Goal: Transaction & Acquisition: Download file/media

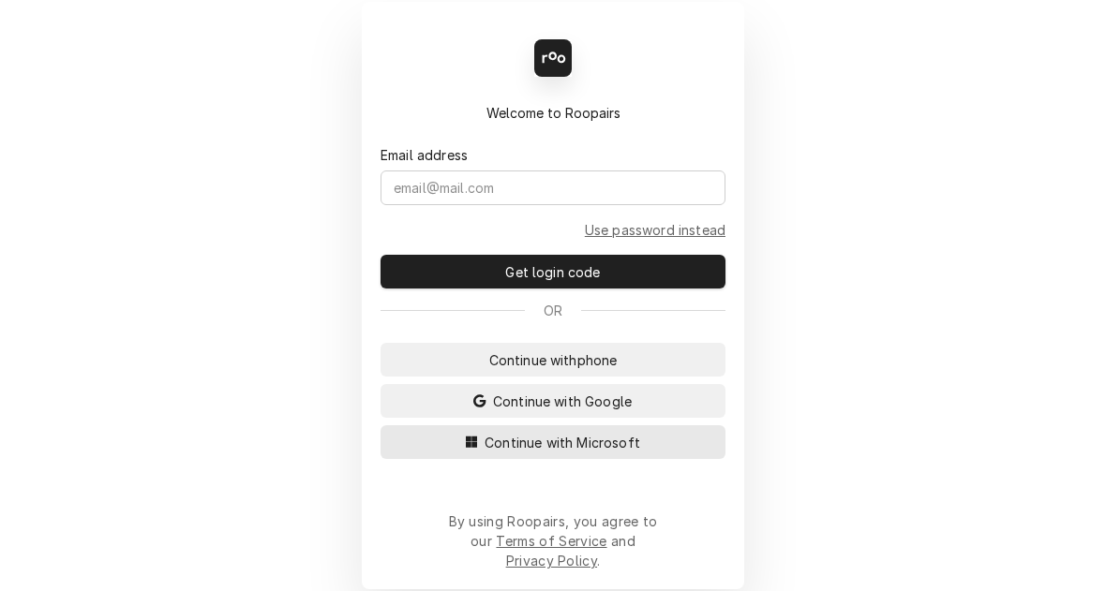
click at [560, 453] on span "Continue with Microsoft" at bounding box center [562, 443] width 163 height 20
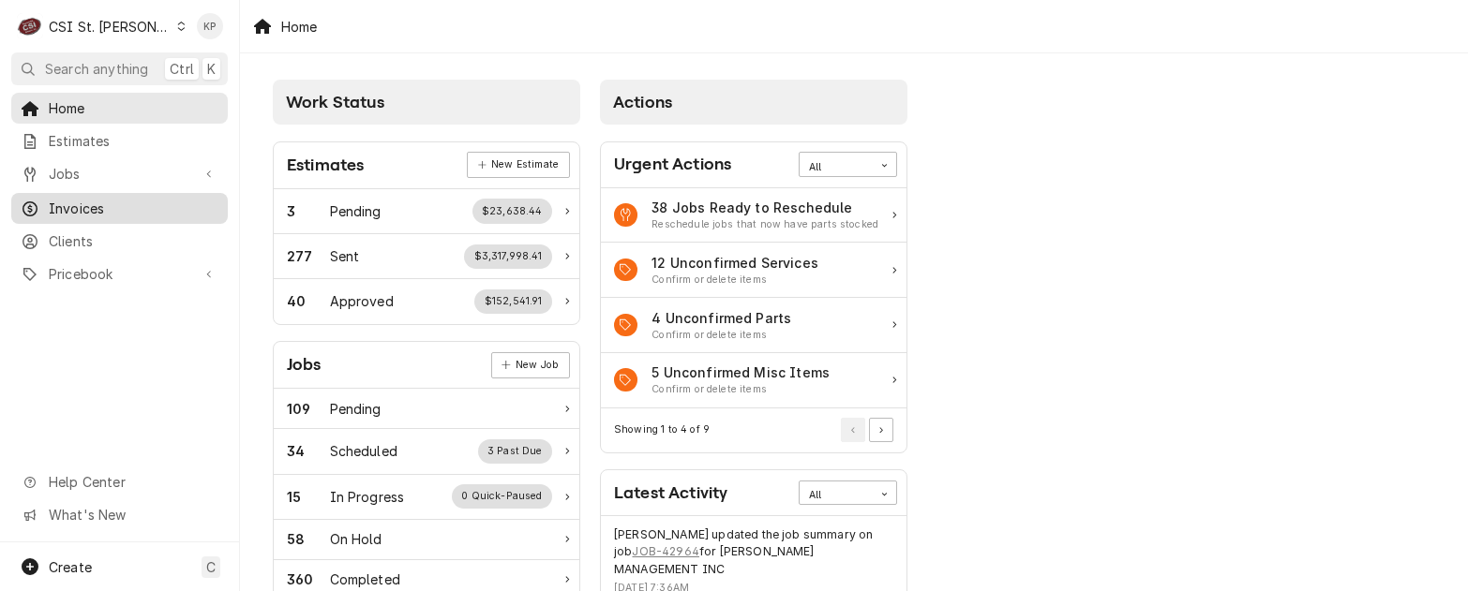
click at [75, 208] on span "Invoices" at bounding box center [134, 209] width 170 height 20
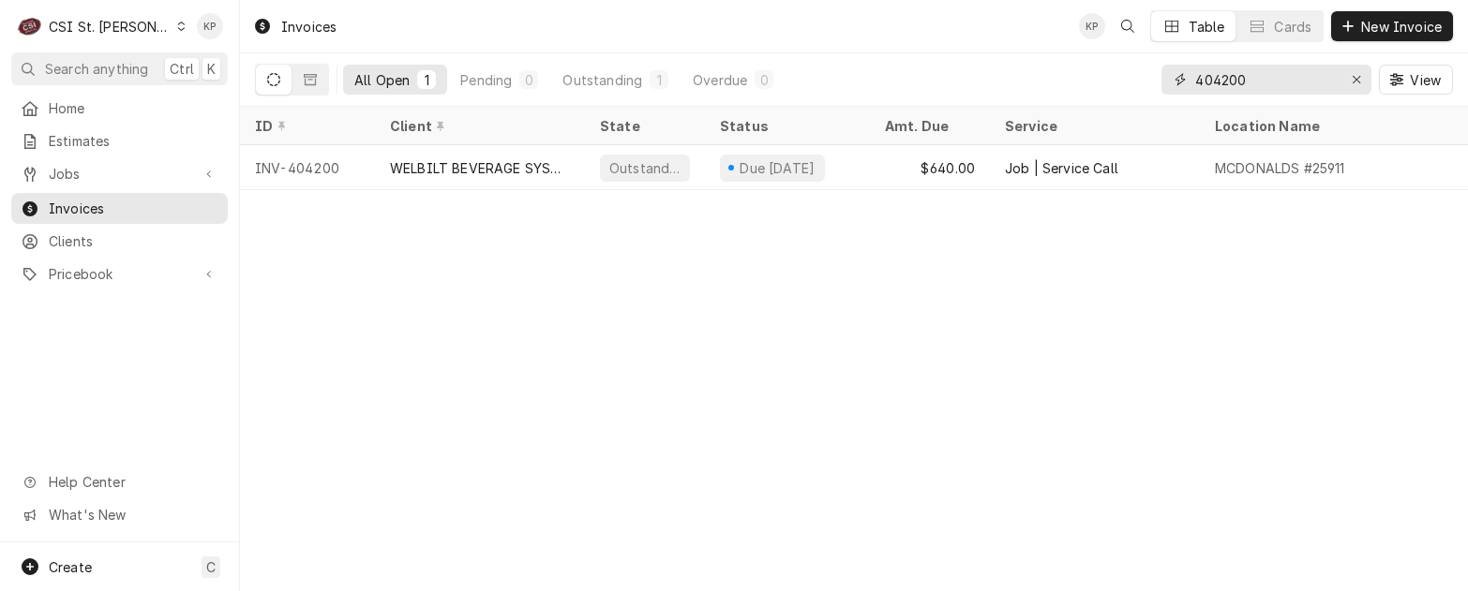
drag, startPoint x: 1357, startPoint y: 76, endPoint x: 1340, endPoint y: 81, distance: 17.5
click at [1356, 76] on icon "Erase input" at bounding box center [1356, 79] width 10 height 13
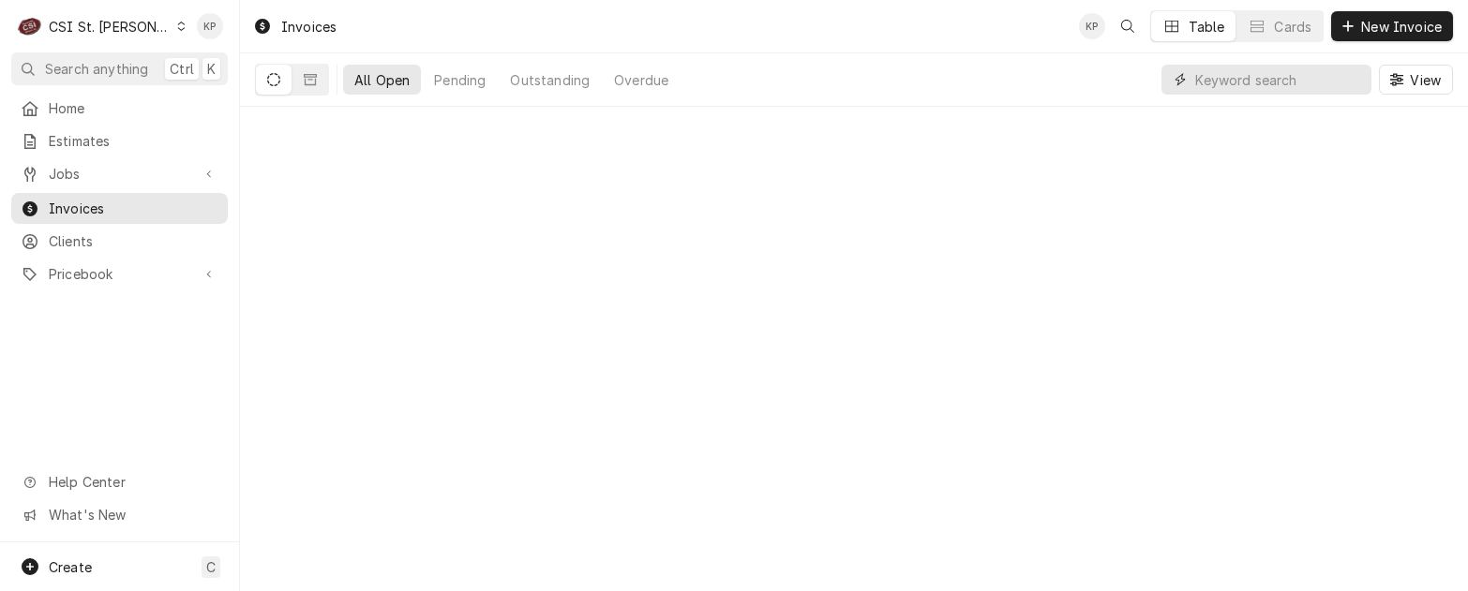
click at [1265, 80] on input "Dynamic Content Wrapper" at bounding box center [1278, 80] width 167 height 30
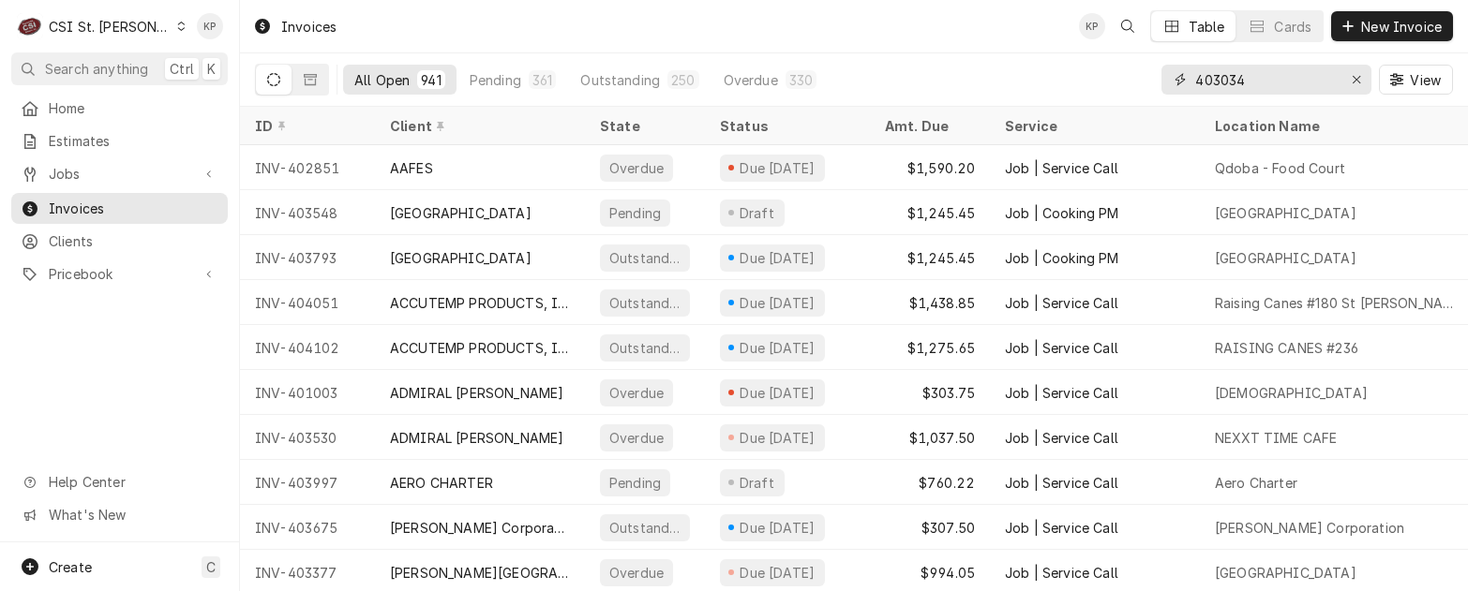
type input "403034"
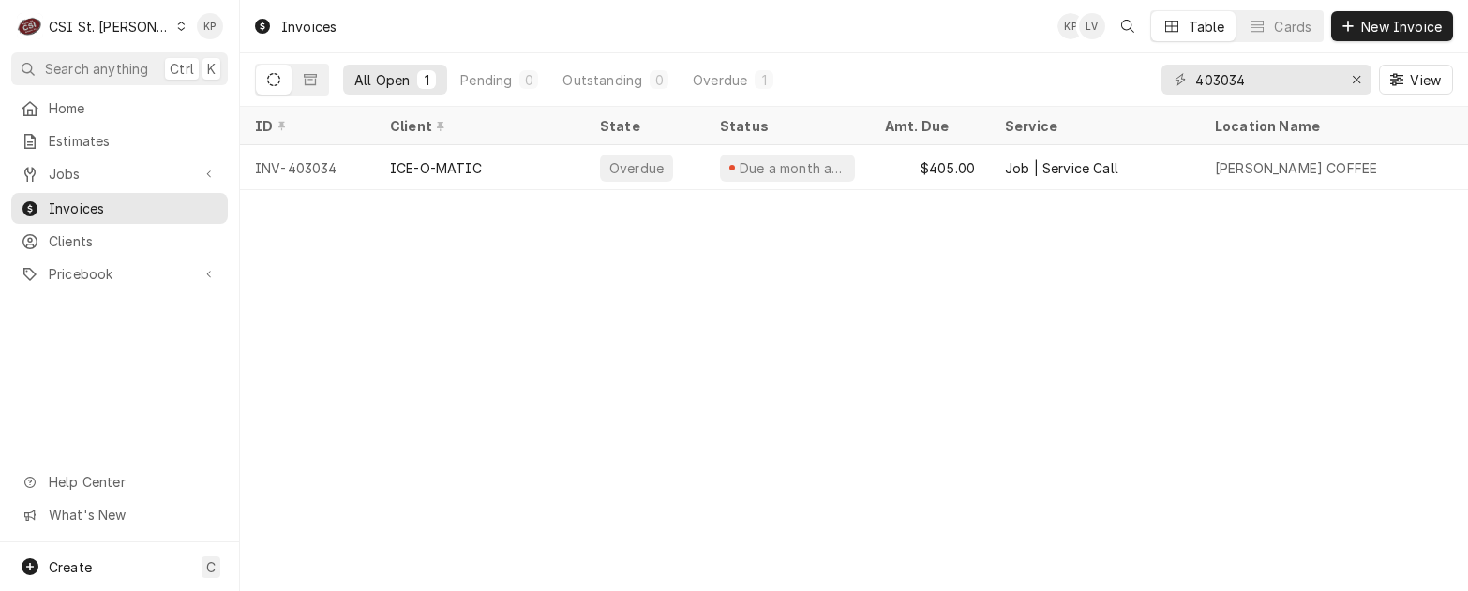
click at [177, 26] on icon "Dynamic Content Wrapper" at bounding box center [181, 26] width 8 height 9
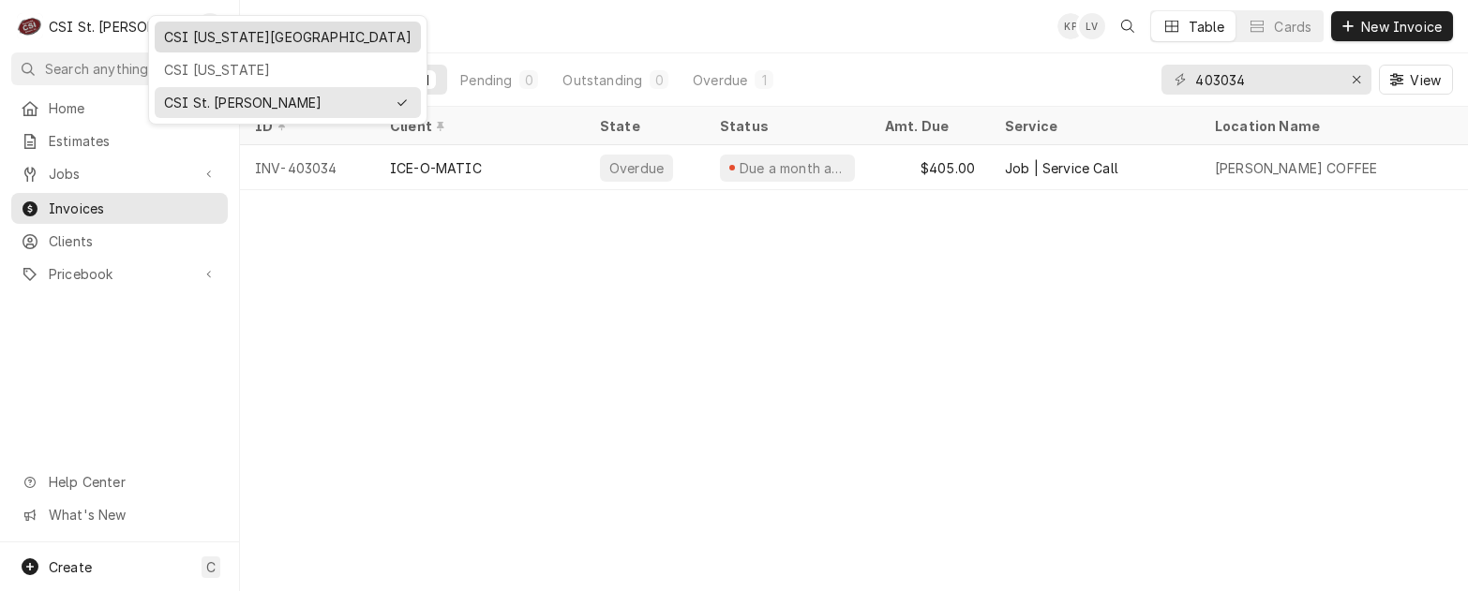
click at [213, 35] on div "CSI Kansas City" at bounding box center [287, 37] width 247 height 20
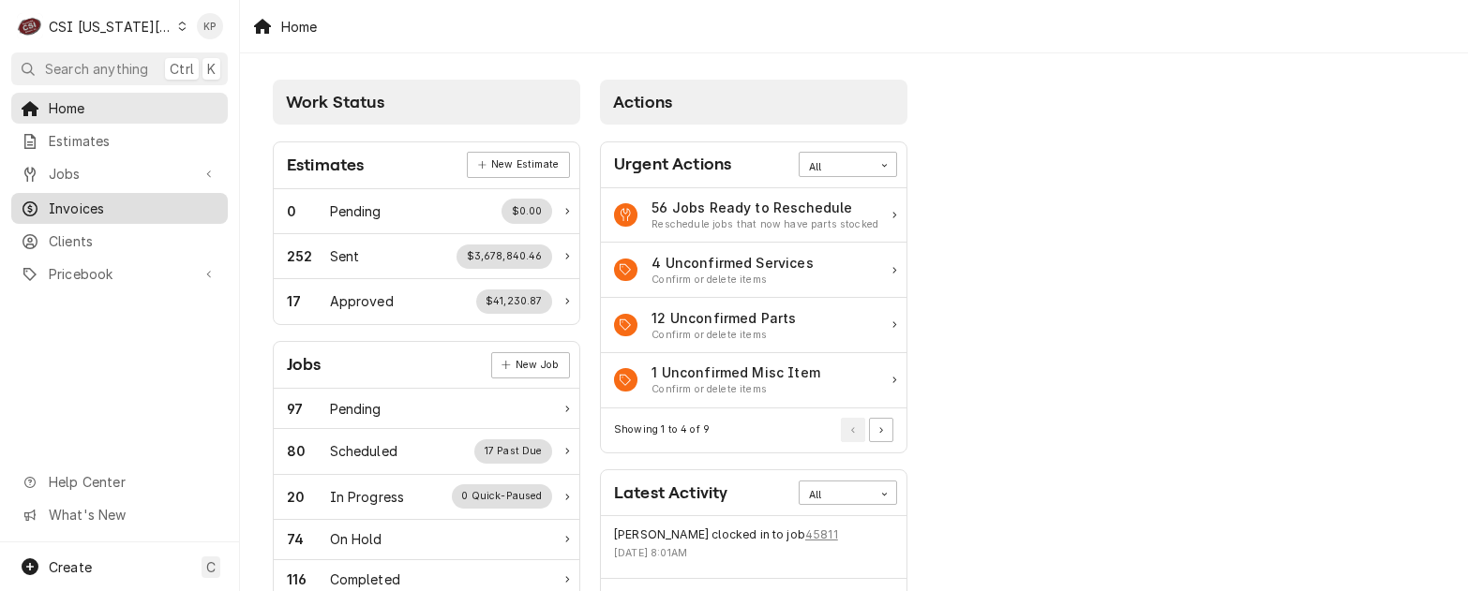
click at [81, 208] on span "Invoices" at bounding box center [134, 209] width 170 height 20
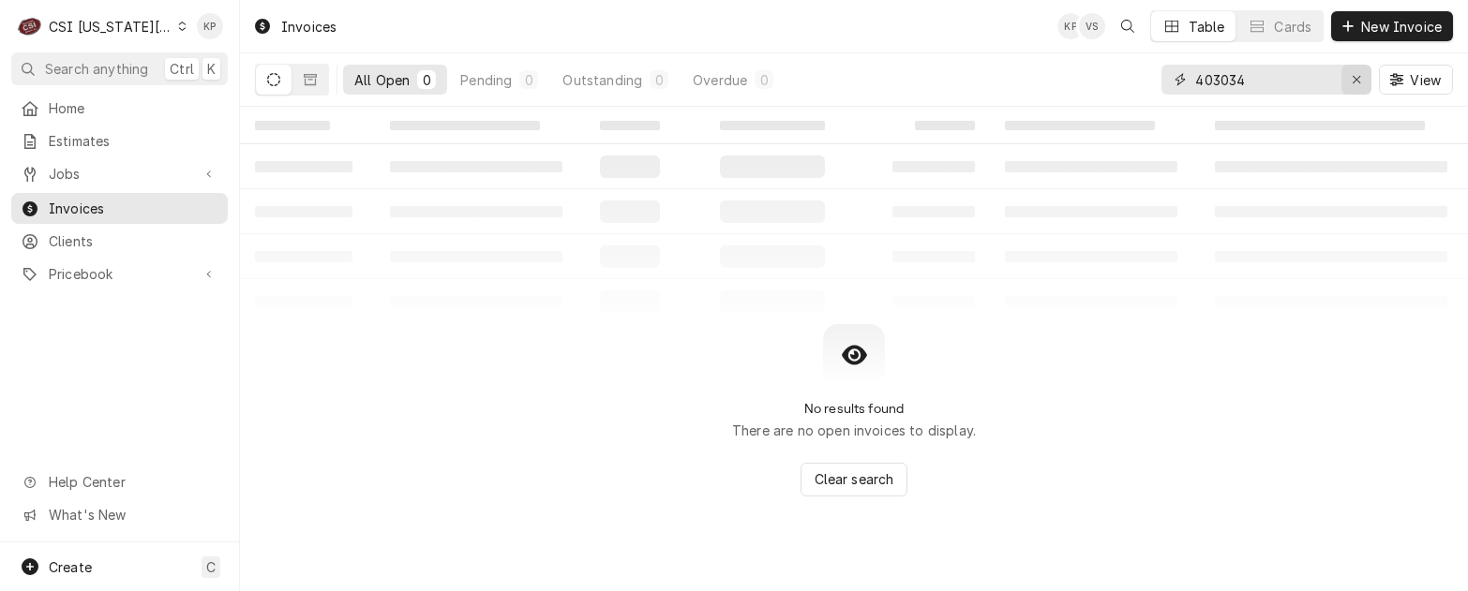
click at [1354, 79] on icon "Erase input" at bounding box center [1356, 79] width 10 height 13
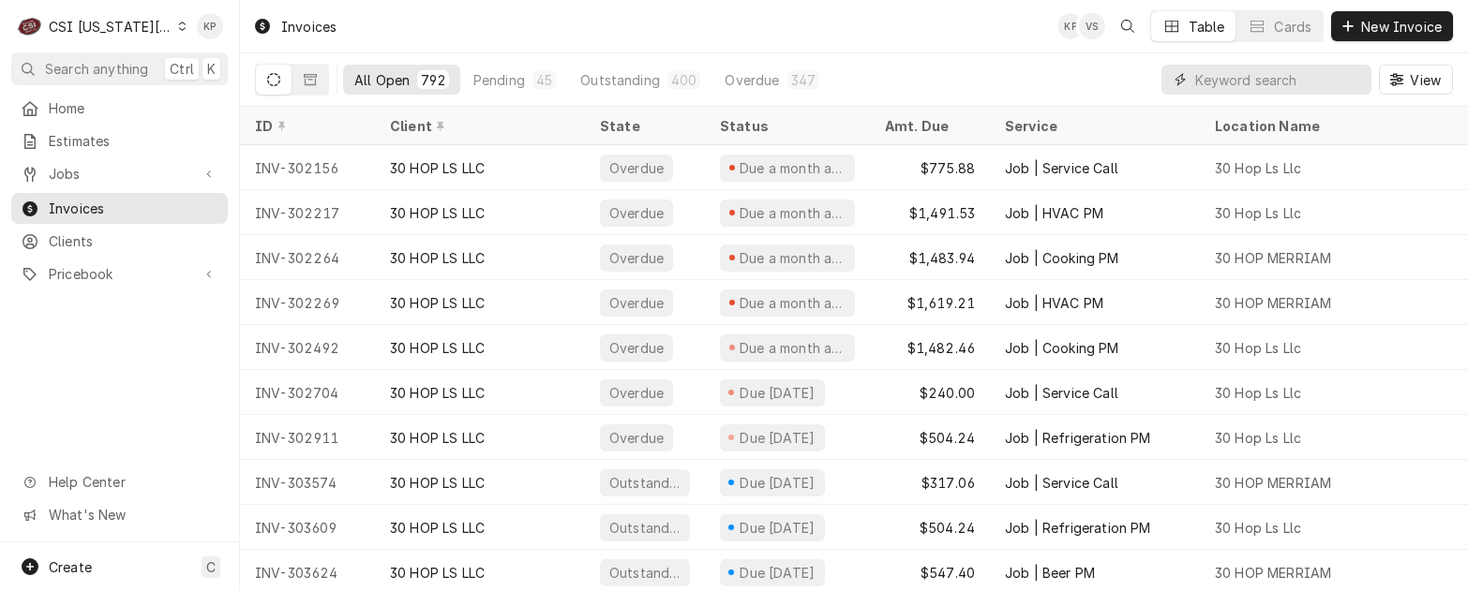
click at [1247, 75] on input "Dynamic Content Wrapper" at bounding box center [1278, 80] width 167 height 30
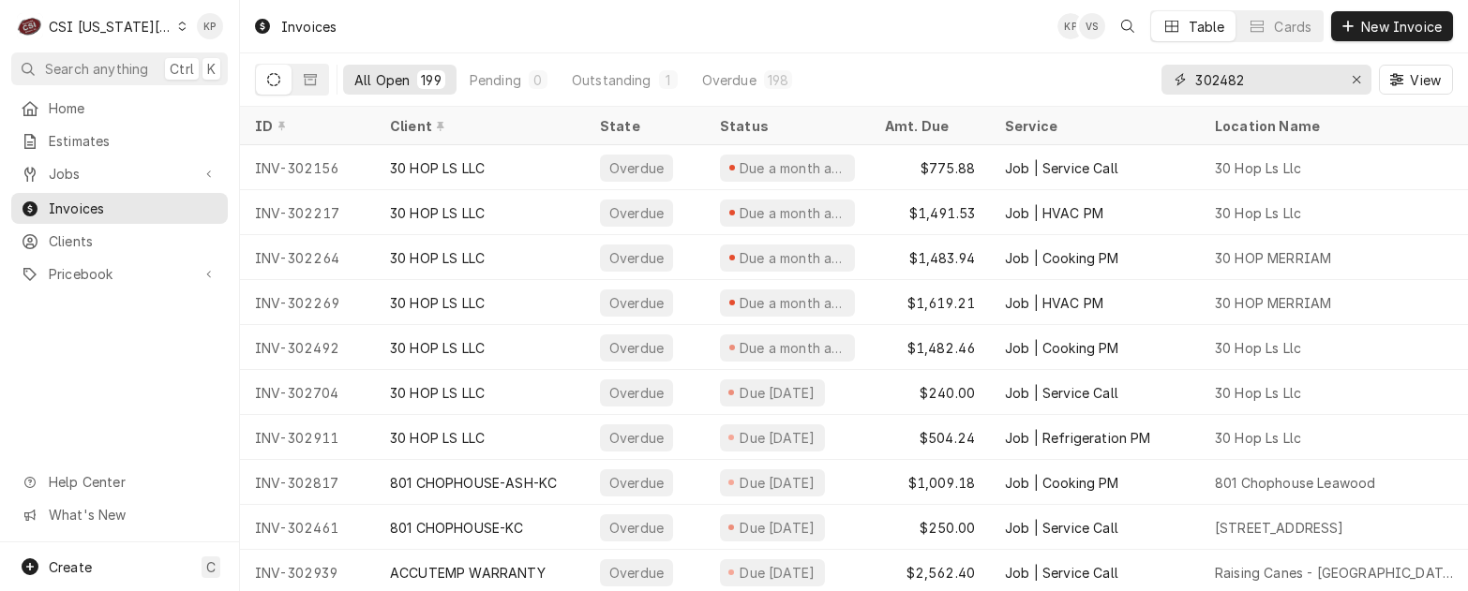
type input "302482"
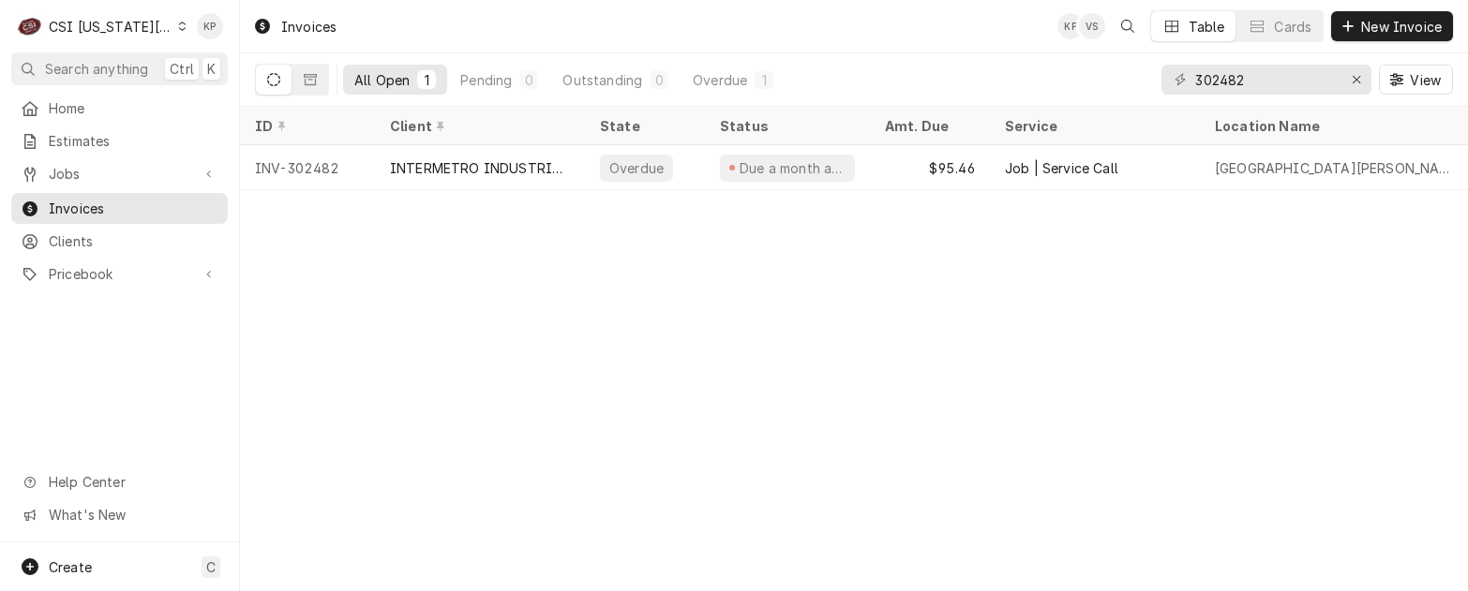
click at [179, 30] on icon "Dynamic Content Wrapper" at bounding box center [182, 26] width 7 height 9
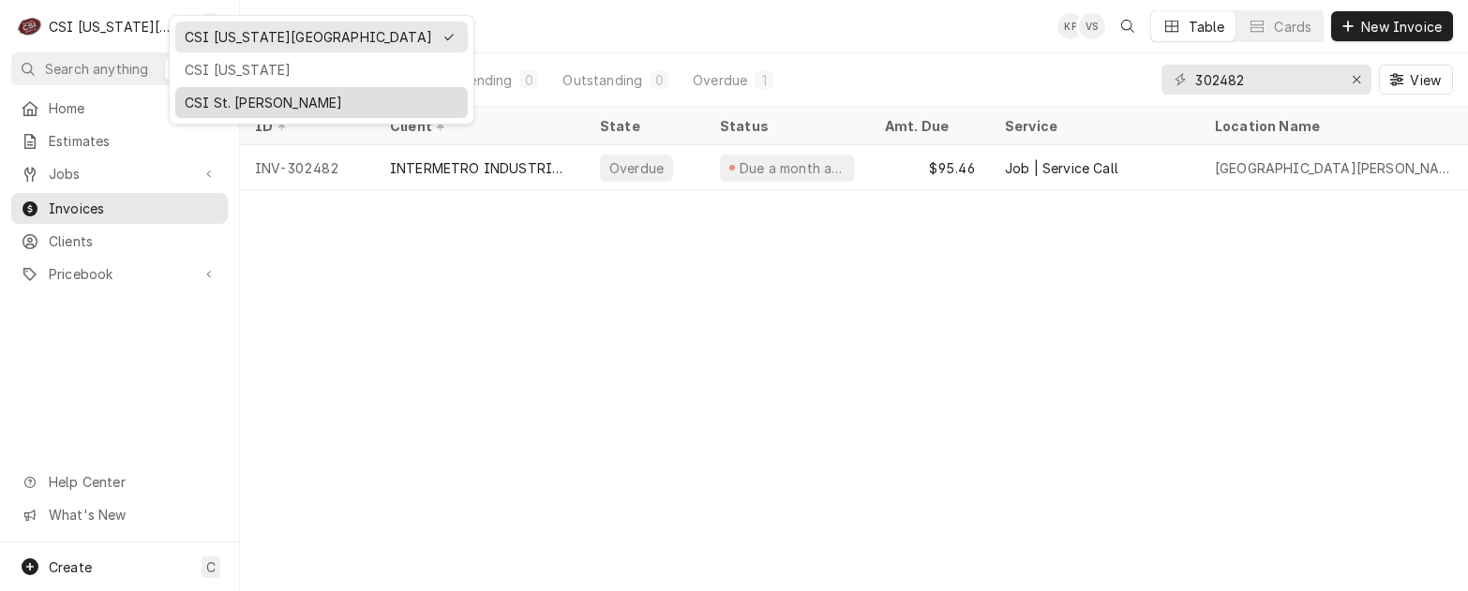
click at [214, 97] on div "CSI St. [PERSON_NAME]" at bounding box center [322, 103] width 274 height 20
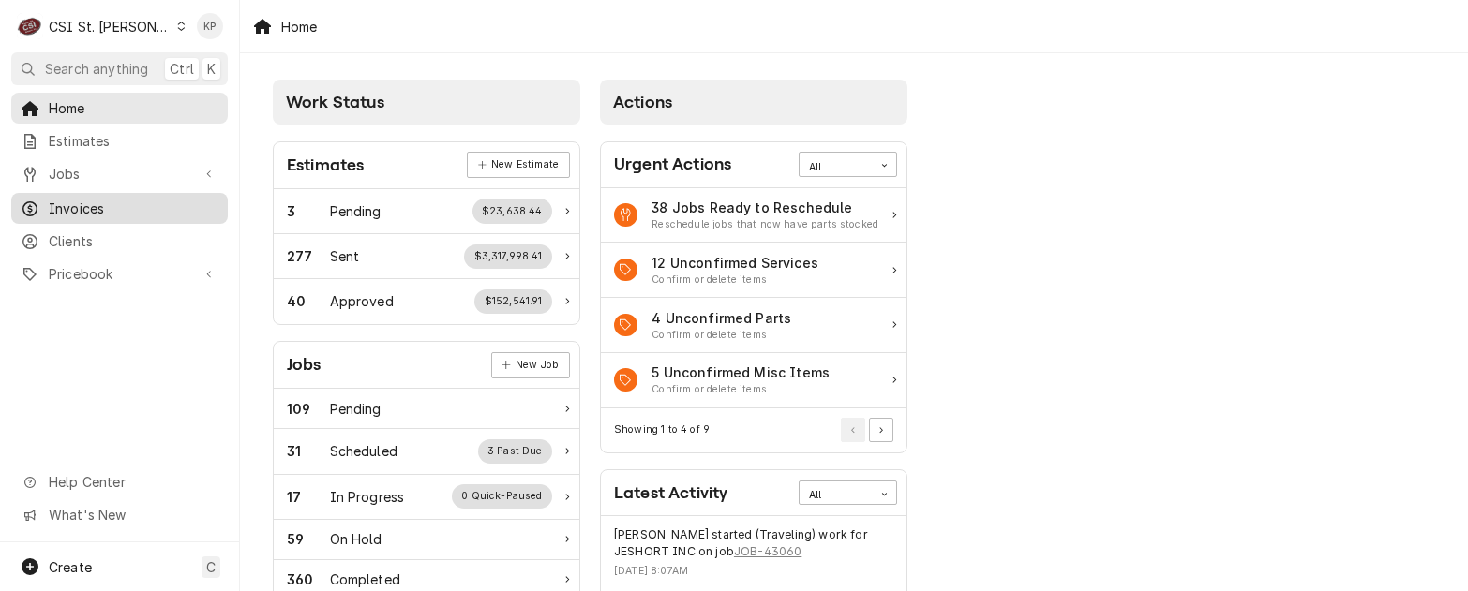
click at [83, 205] on span "Invoices" at bounding box center [134, 209] width 170 height 20
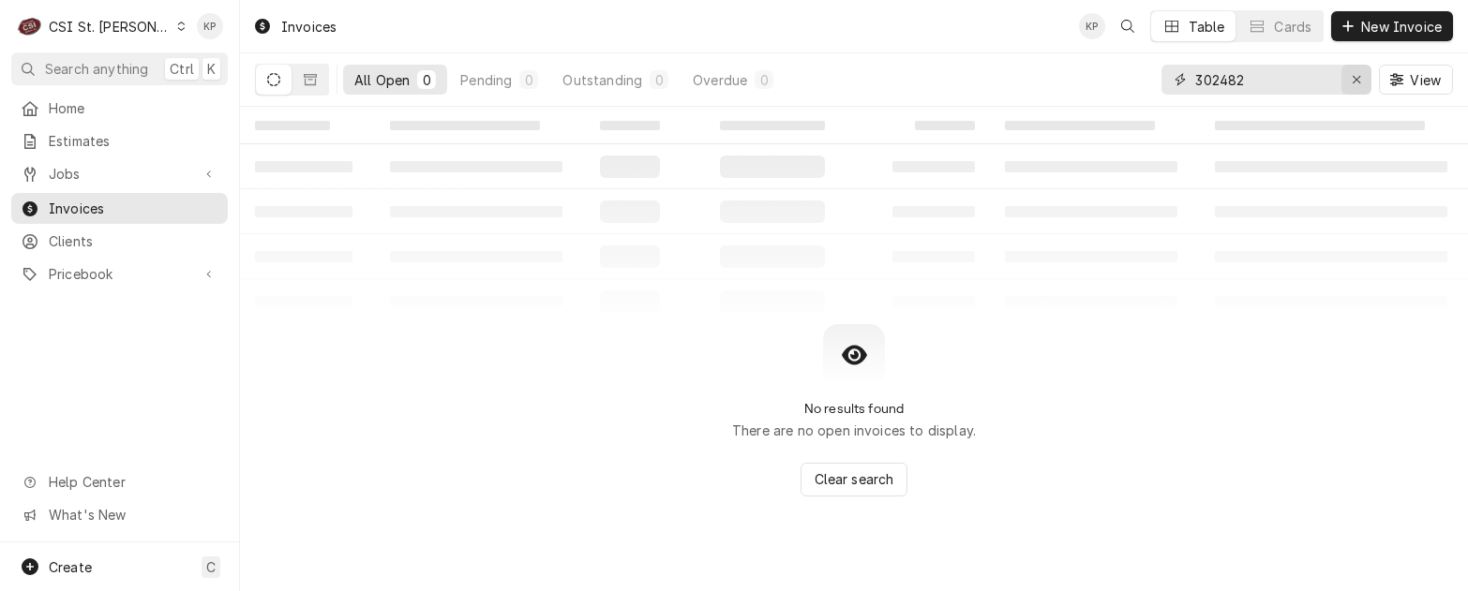
click at [1352, 79] on icon "Erase input" at bounding box center [1356, 79] width 10 height 13
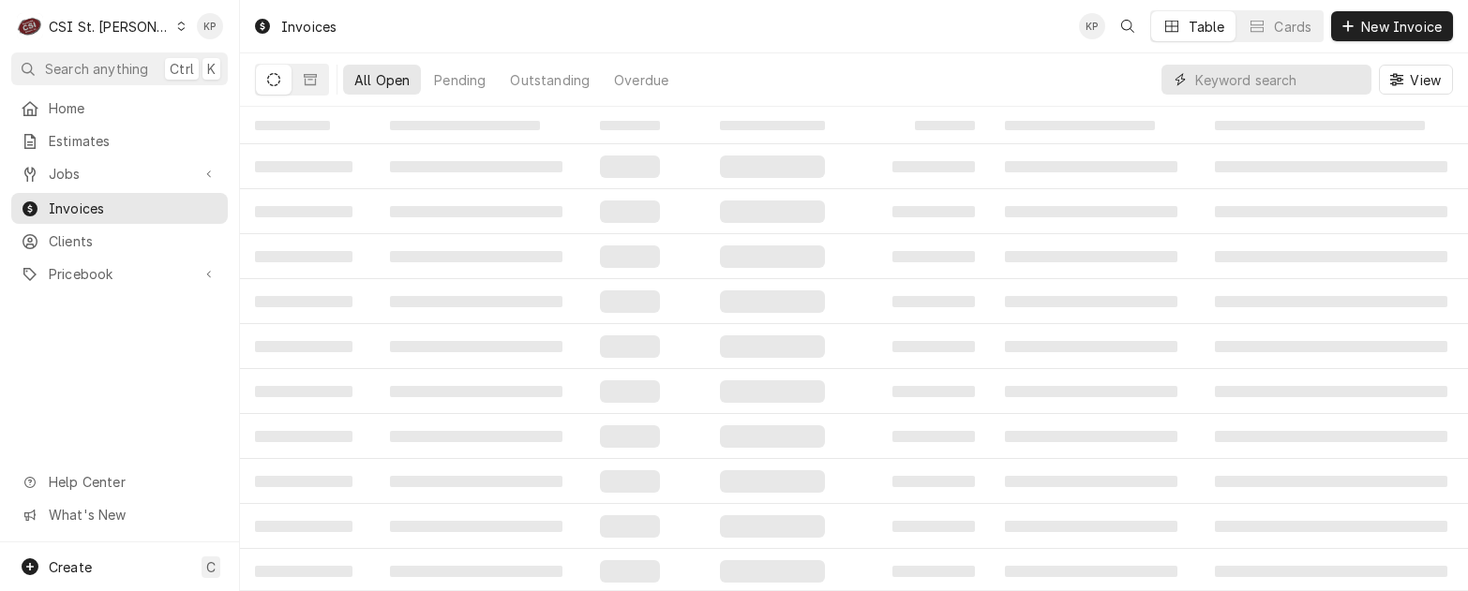
click at [1252, 82] on input "Dynamic Content Wrapper" at bounding box center [1278, 80] width 167 height 30
type input "402988"
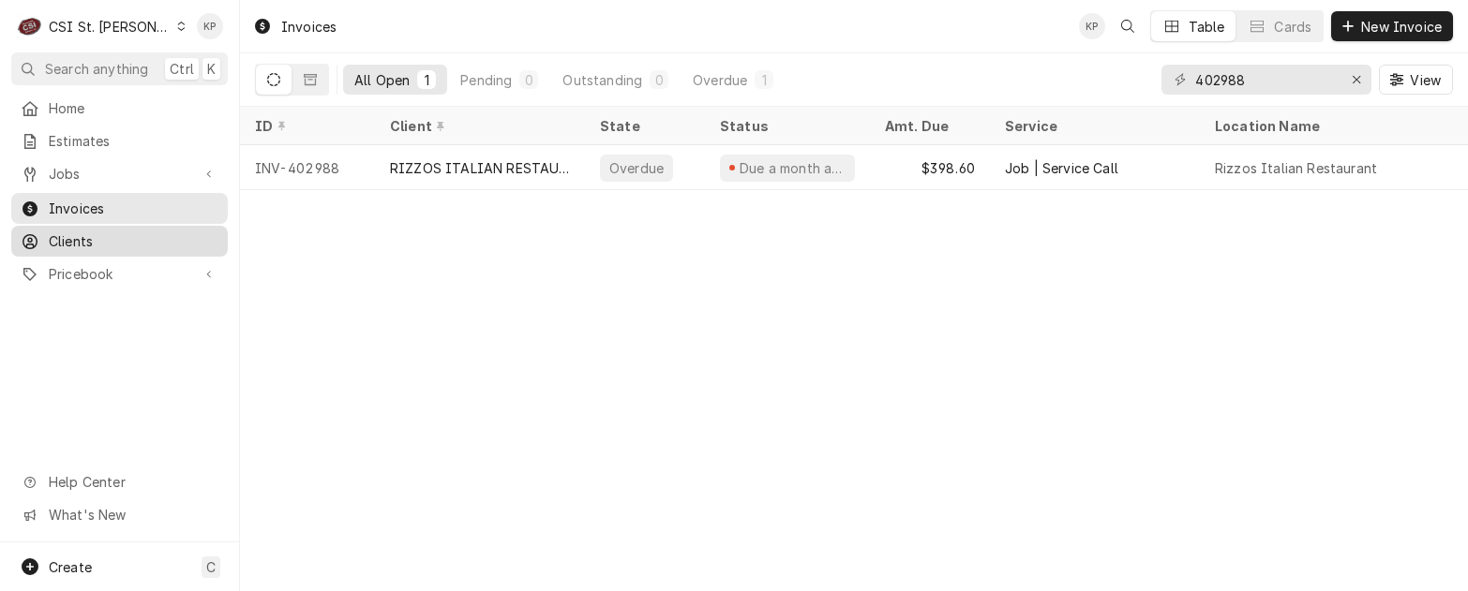
drag, startPoint x: 71, startPoint y: 237, endPoint x: 170, endPoint y: 230, distance: 98.7
click at [71, 237] on span "Clients" at bounding box center [134, 241] width 170 height 20
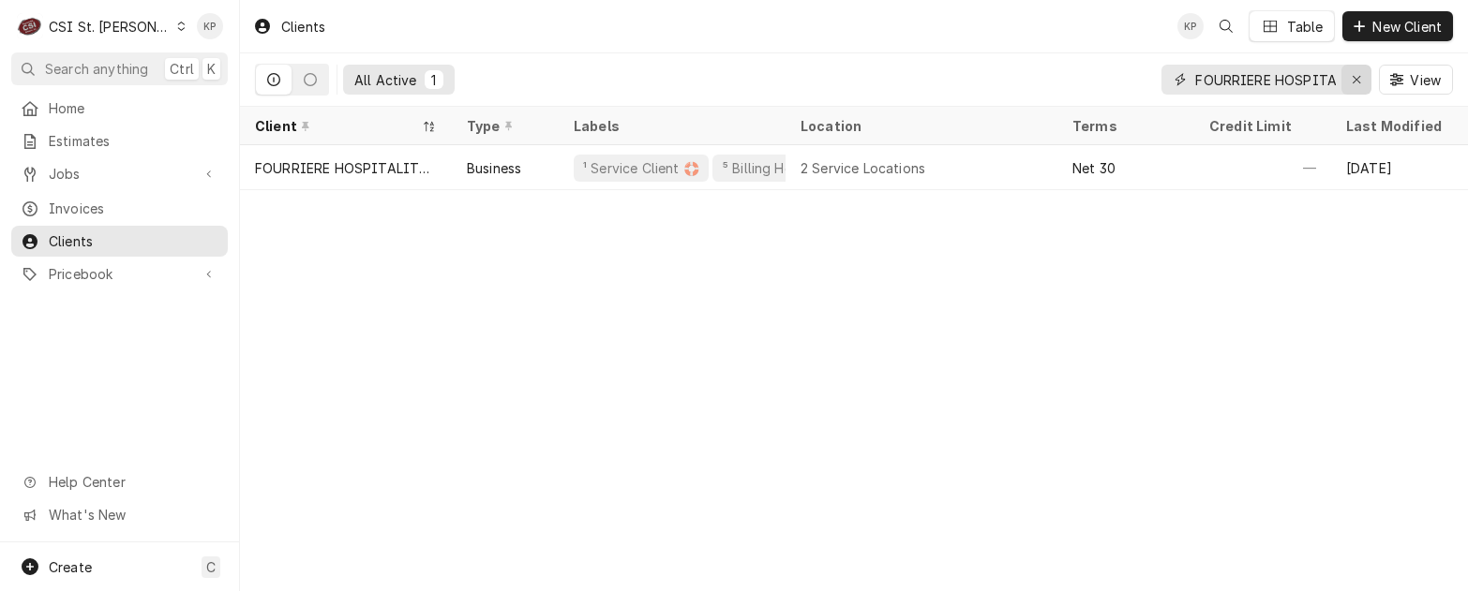
click at [1357, 76] on icon "Erase input" at bounding box center [1356, 79] width 10 height 13
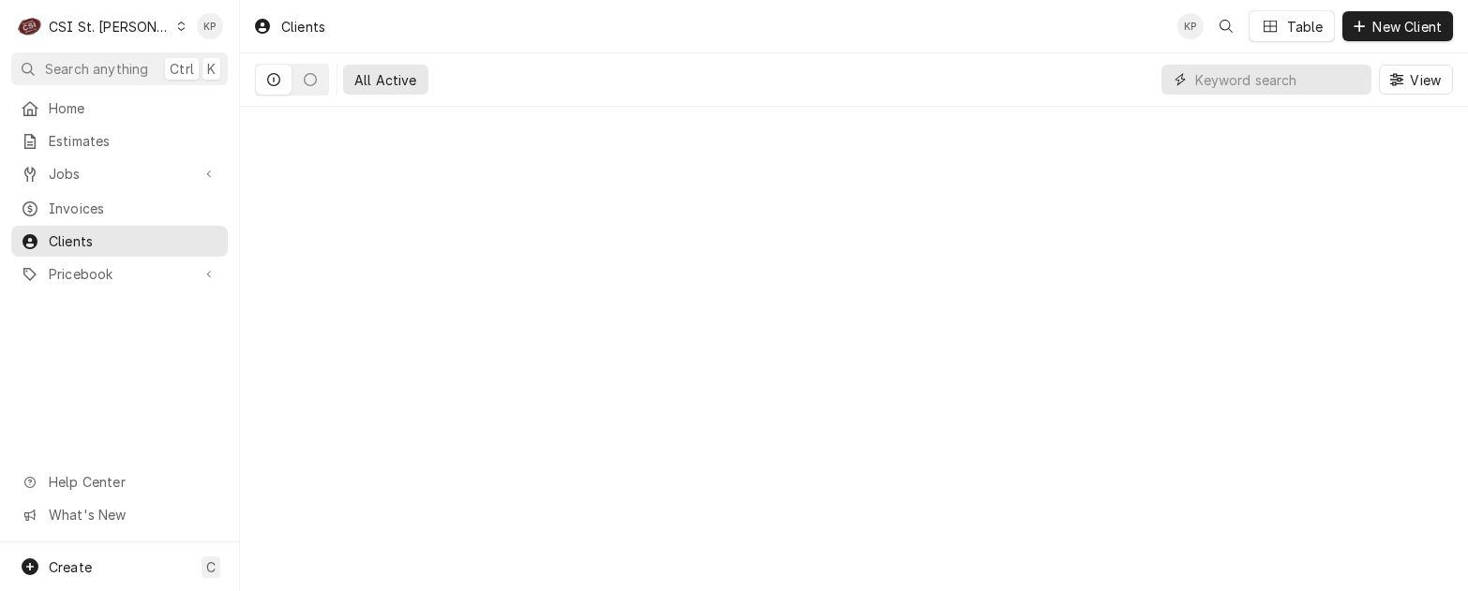
click at [1239, 76] on input "Dynamic Content Wrapper" at bounding box center [1278, 80] width 167 height 30
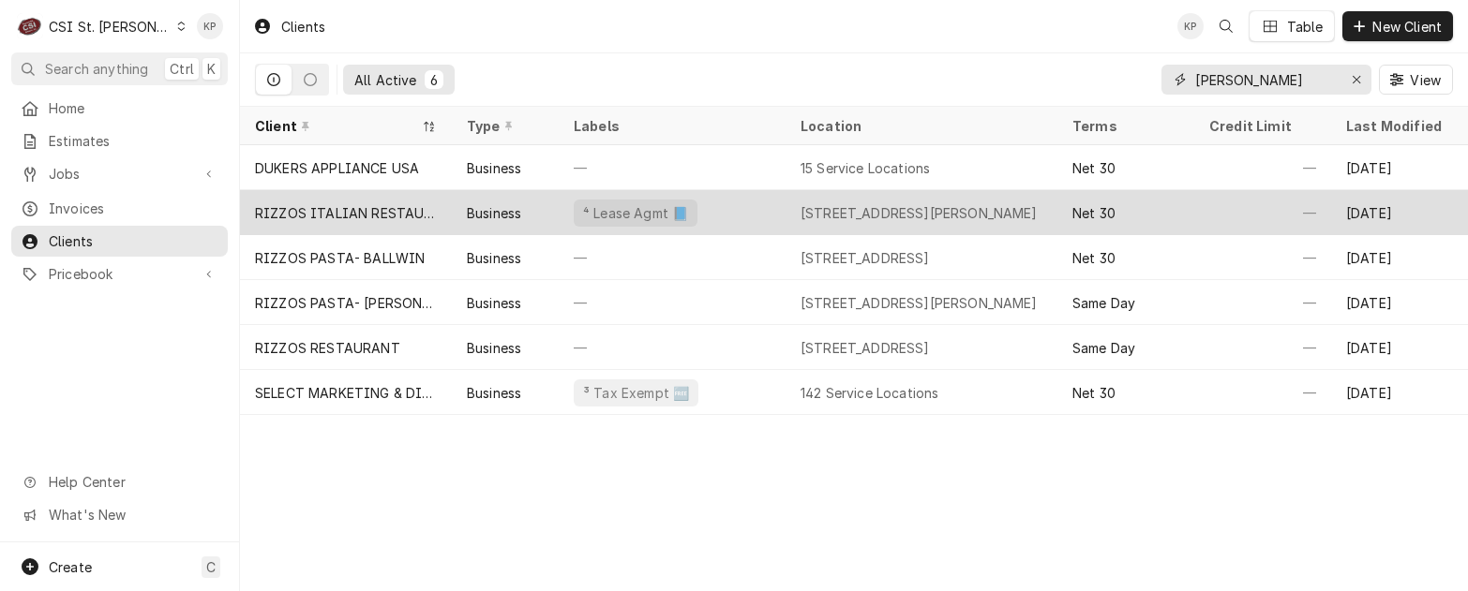
type input "[PERSON_NAME]"
click at [396, 214] on div "RIZZOS ITALIAN RESTAURANT" at bounding box center [346, 213] width 182 height 20
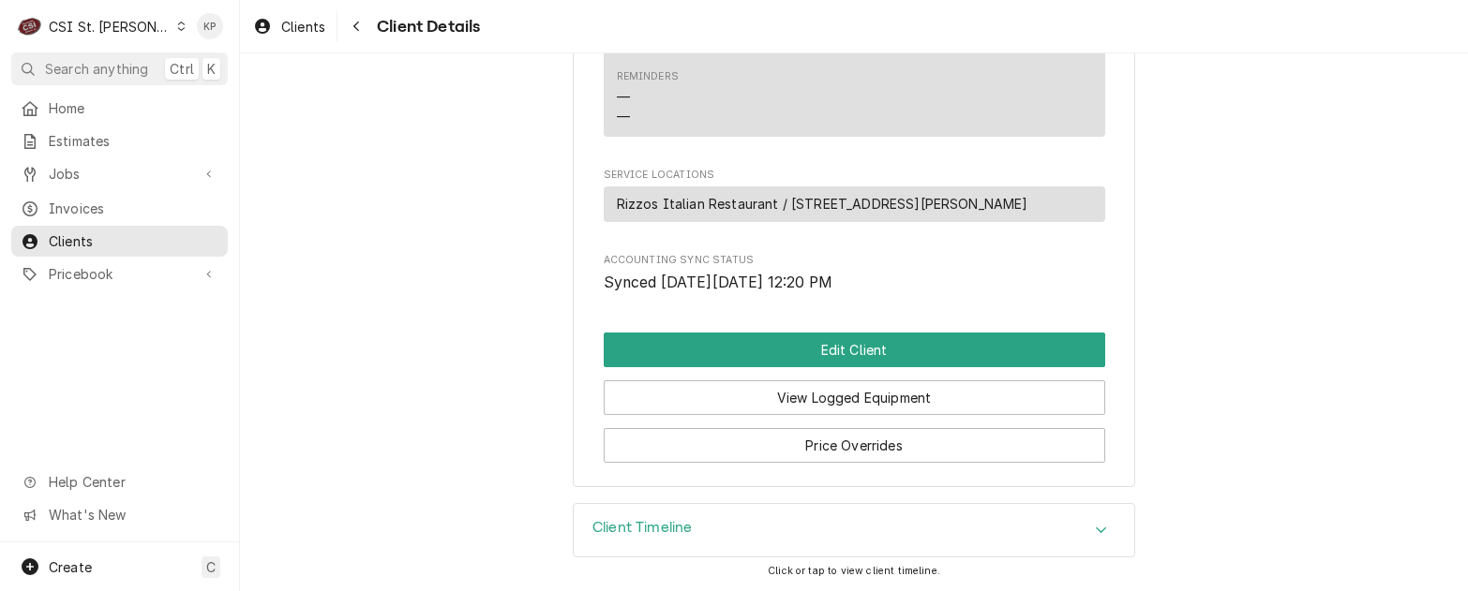
scroll to position [845, 0]
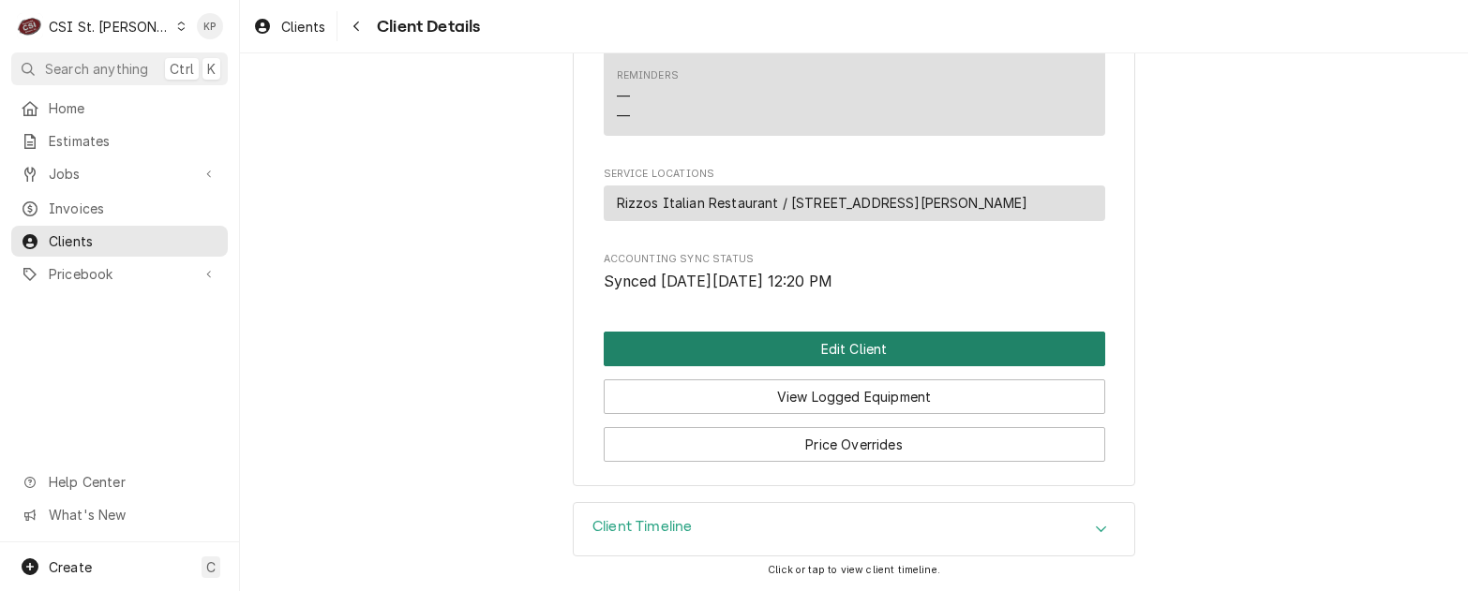
click at [804, 344] on button "Edit Client" at bounding box center [854, 349] width 501 height 35
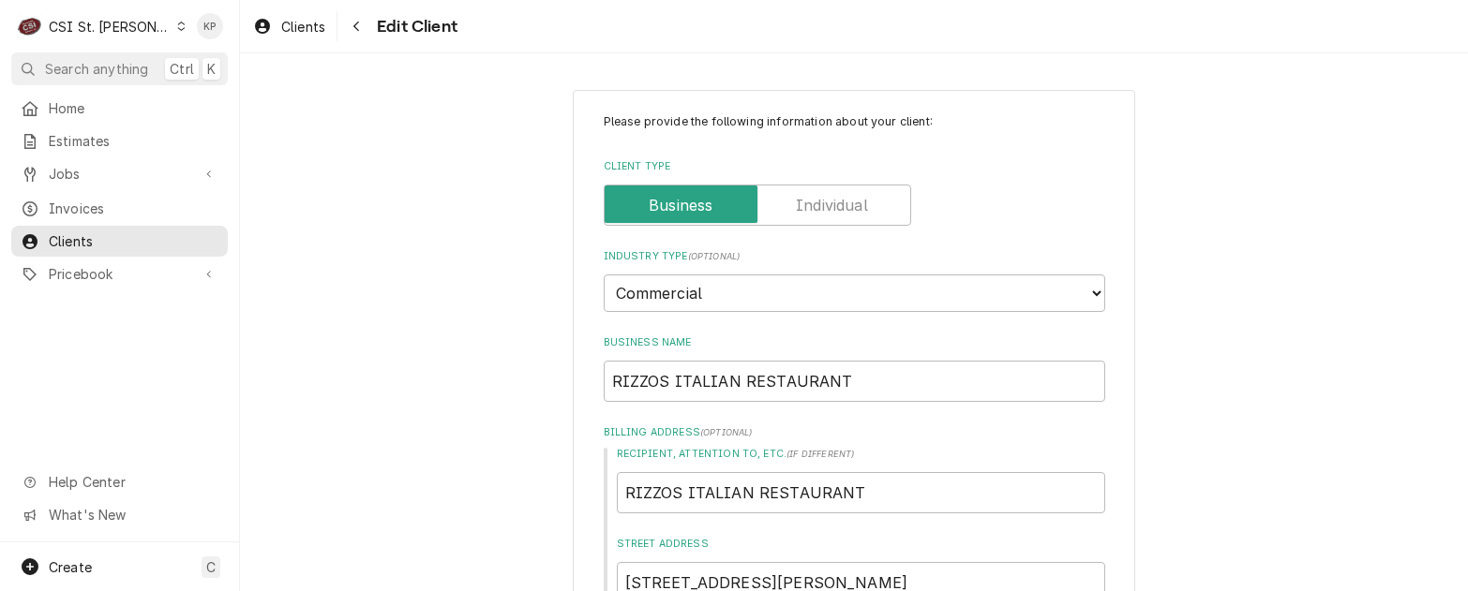
type textarea "x"
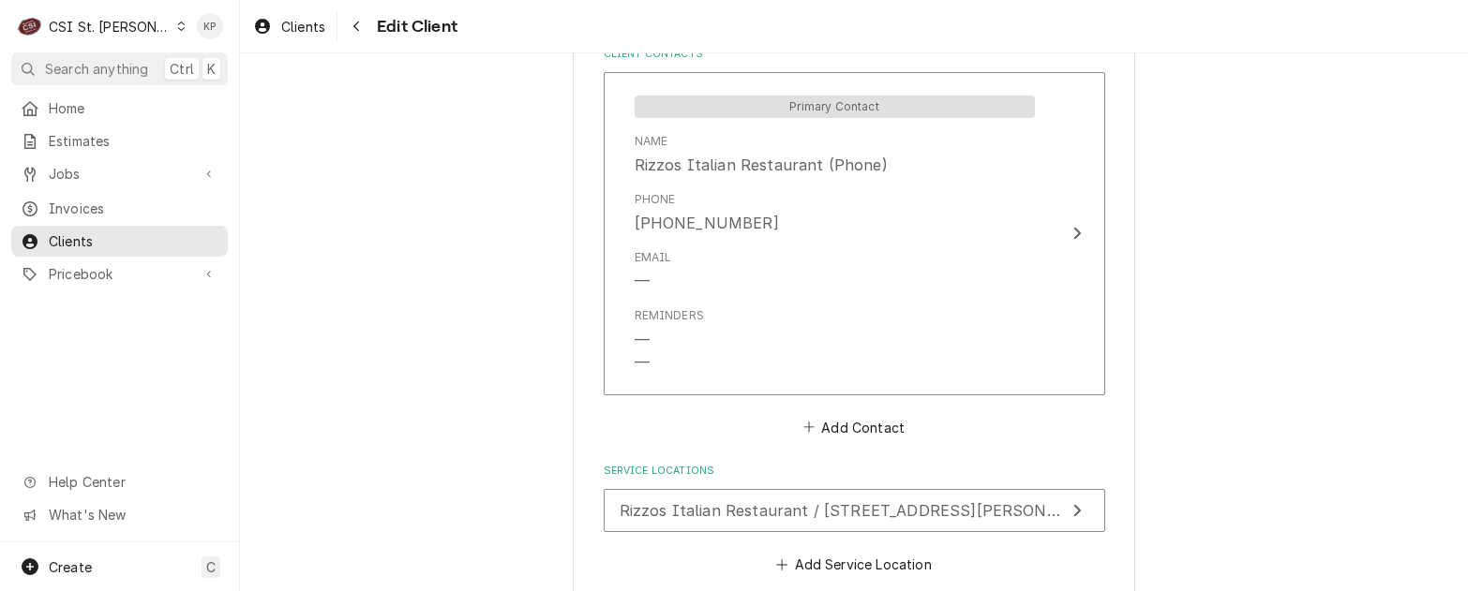
scroll to position [1406, 0]
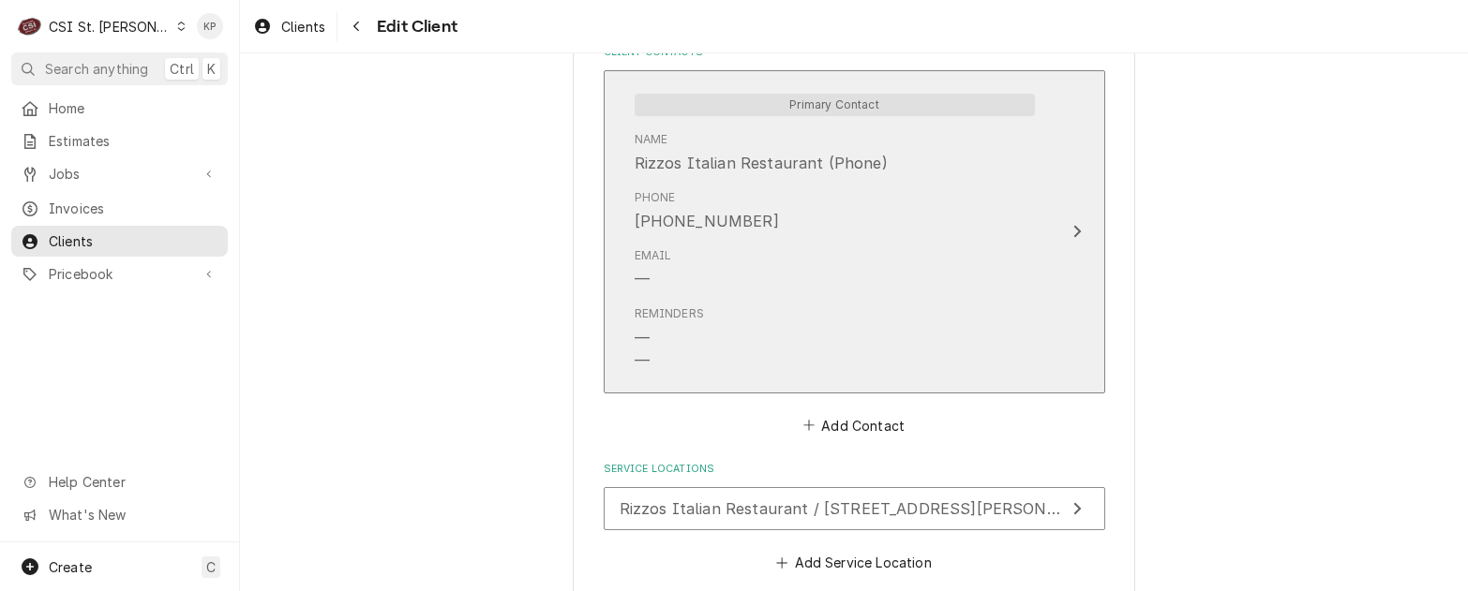
click at [1072, 225] on icon "Update Contact" at bounding box center [1076, 231] width 9 height 15
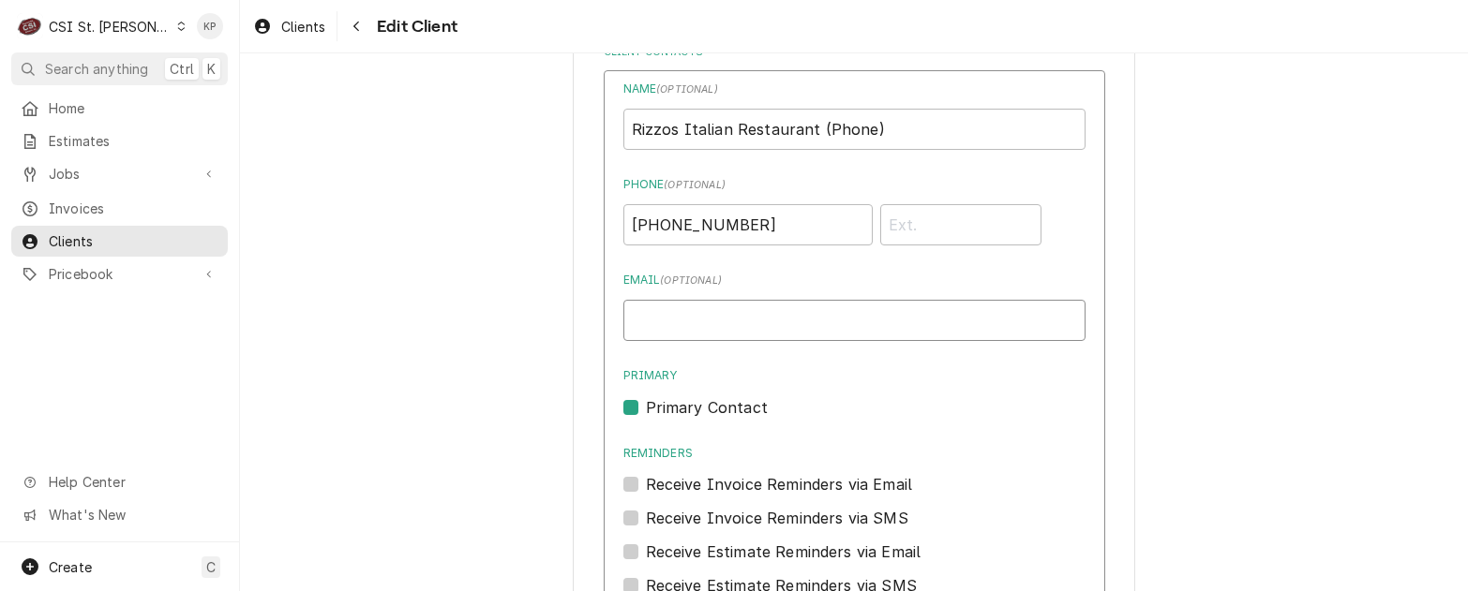
click at [675, 317] on input "Email ( optional )" at bounding box center [854, 320] width 462 height 41
paste input "[EMAIL_ADDRESS][DOMAIN_NAME]"
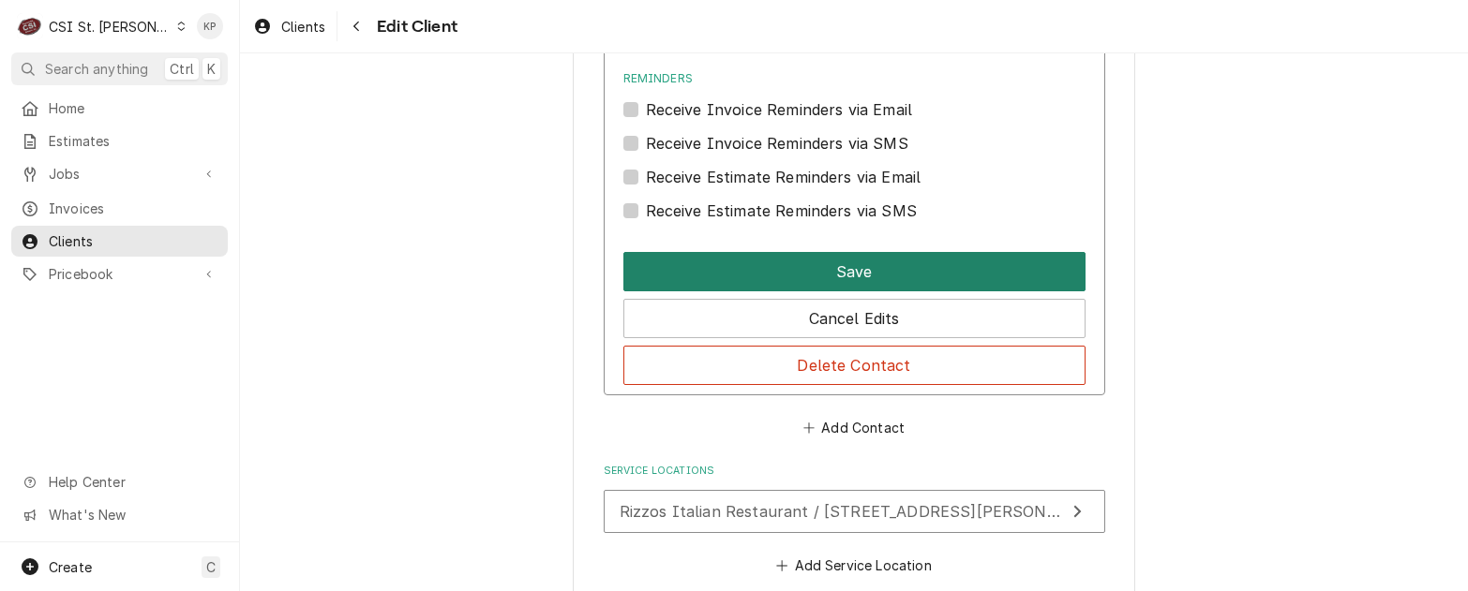
type input "[EMAIL_ADDRESS][DOMAIN_NAME]"
click at [824, 266] on button "Save" at bounding box center [854, 271] width 462 height 39
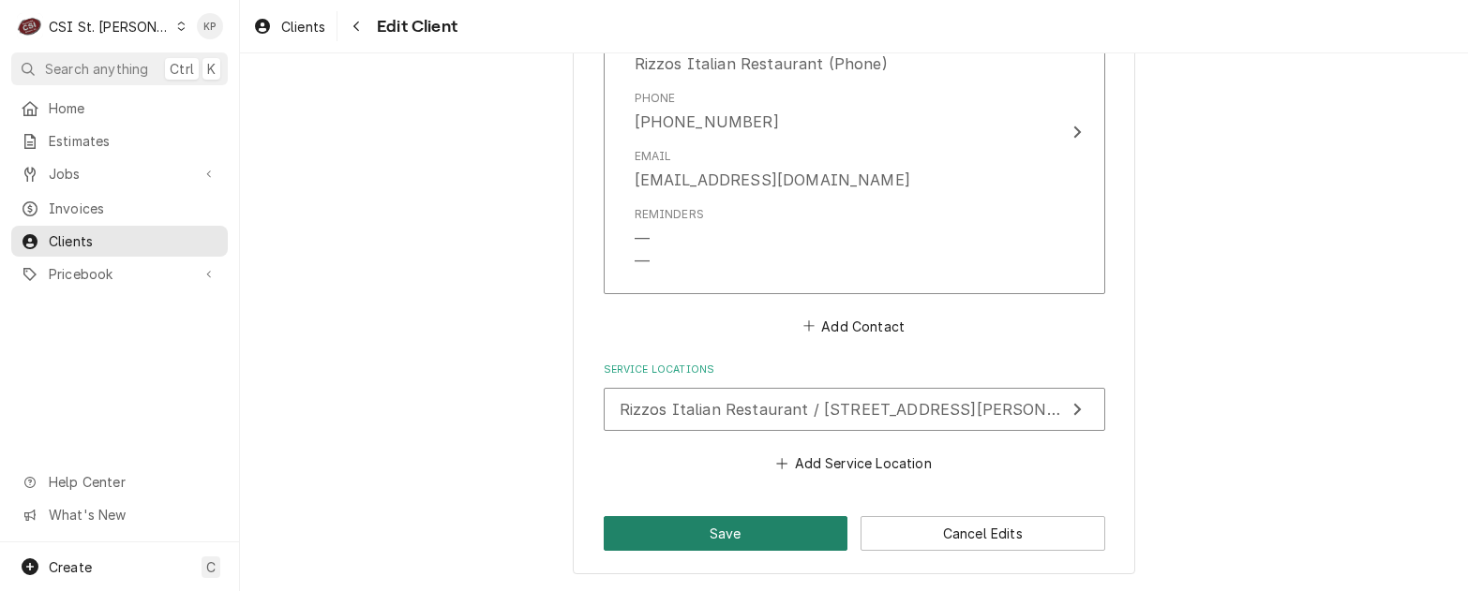
click at [747, 527] on button "Save" at bounding box center [726, 533] width 245 height 35
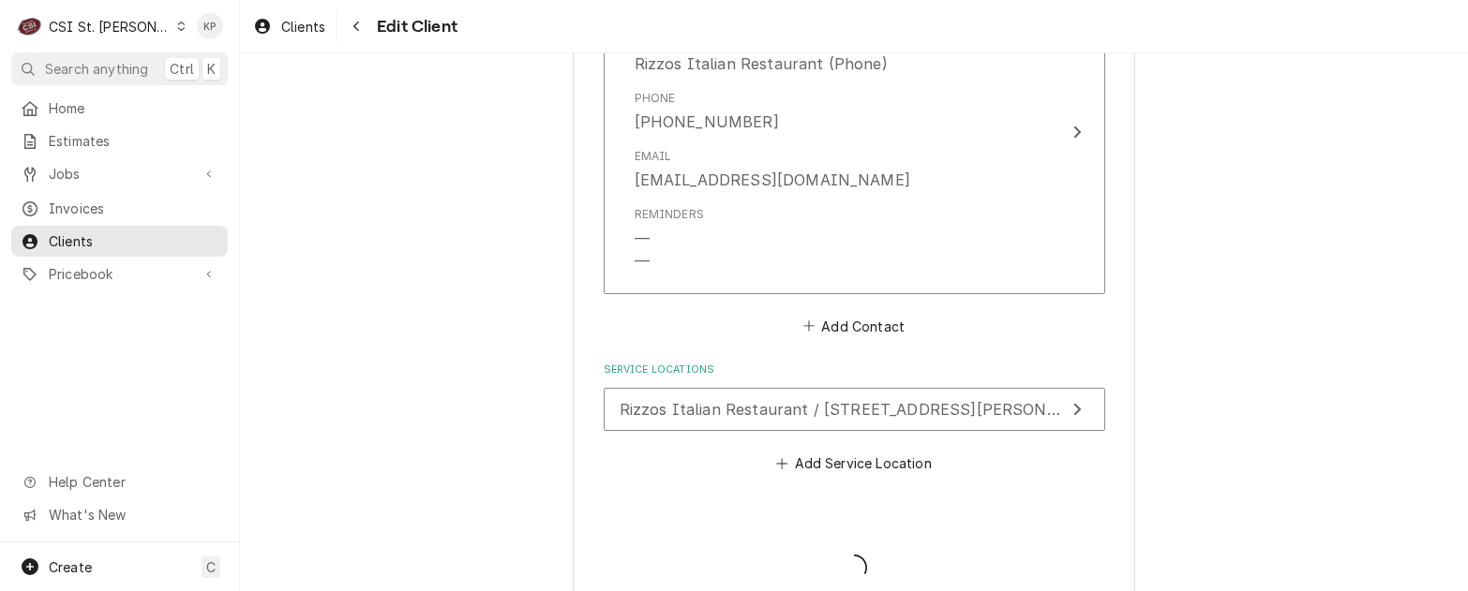
type textarea "x"
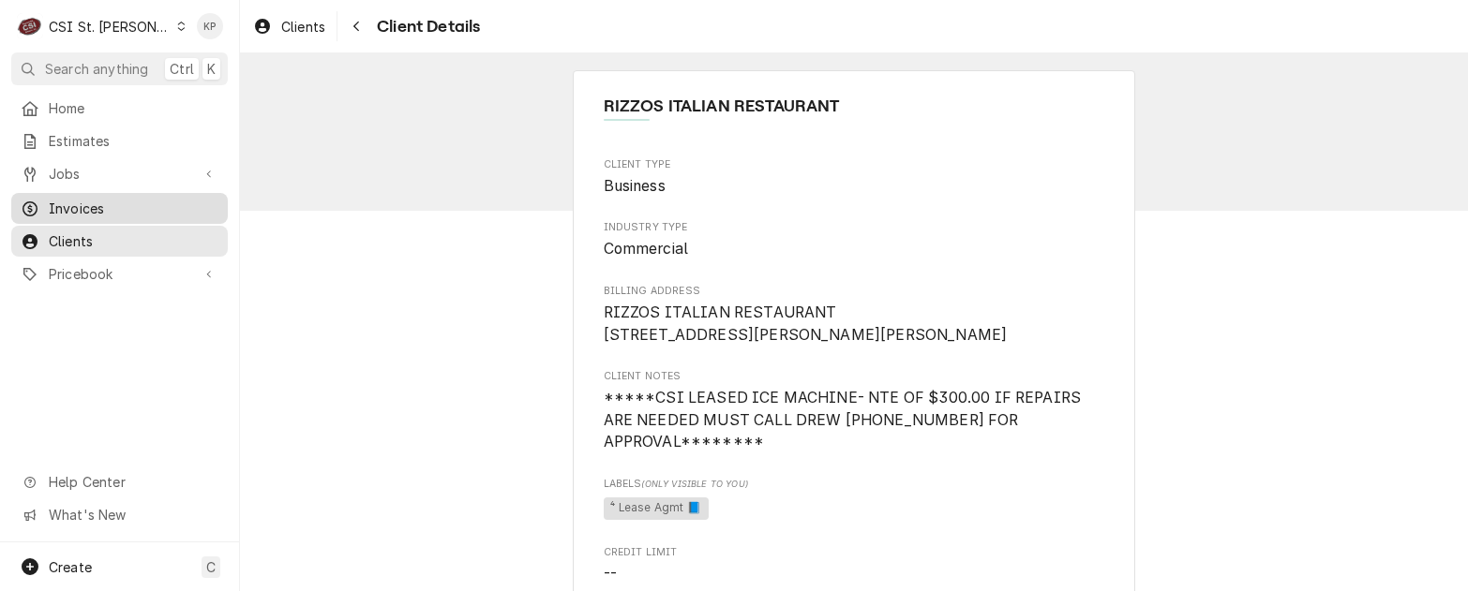
click at [69, 201] on span "Invoices" at bounding box center [134, 209] width 170 height 20
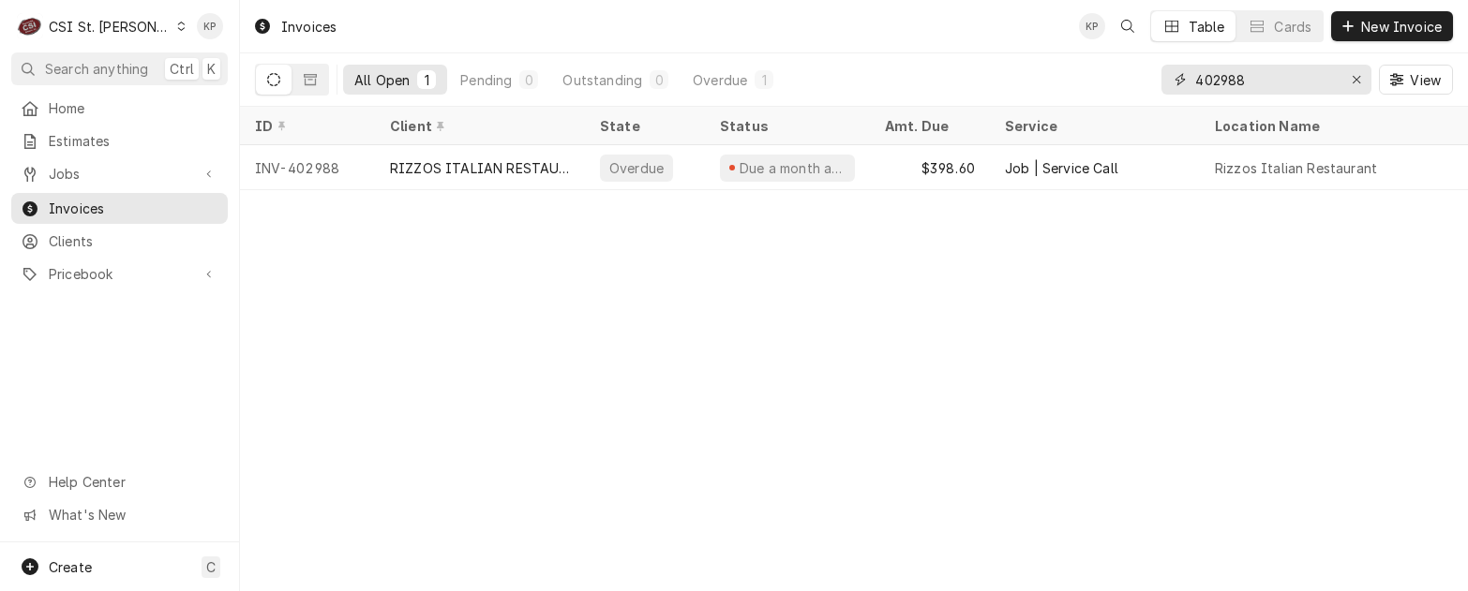
drag, startPoint x: 1355, startPoint y: 76, endPoint x: 1344, endPoint y: 82, distance: 13.0
click at [1355, 76] on icon "Erase input" at bounding box center [1356, 79] width 10 height 13
click at [1258, 78] on input "Dynamic Content Wrapper" at bounding box center [1283, 80] width 176 height 30
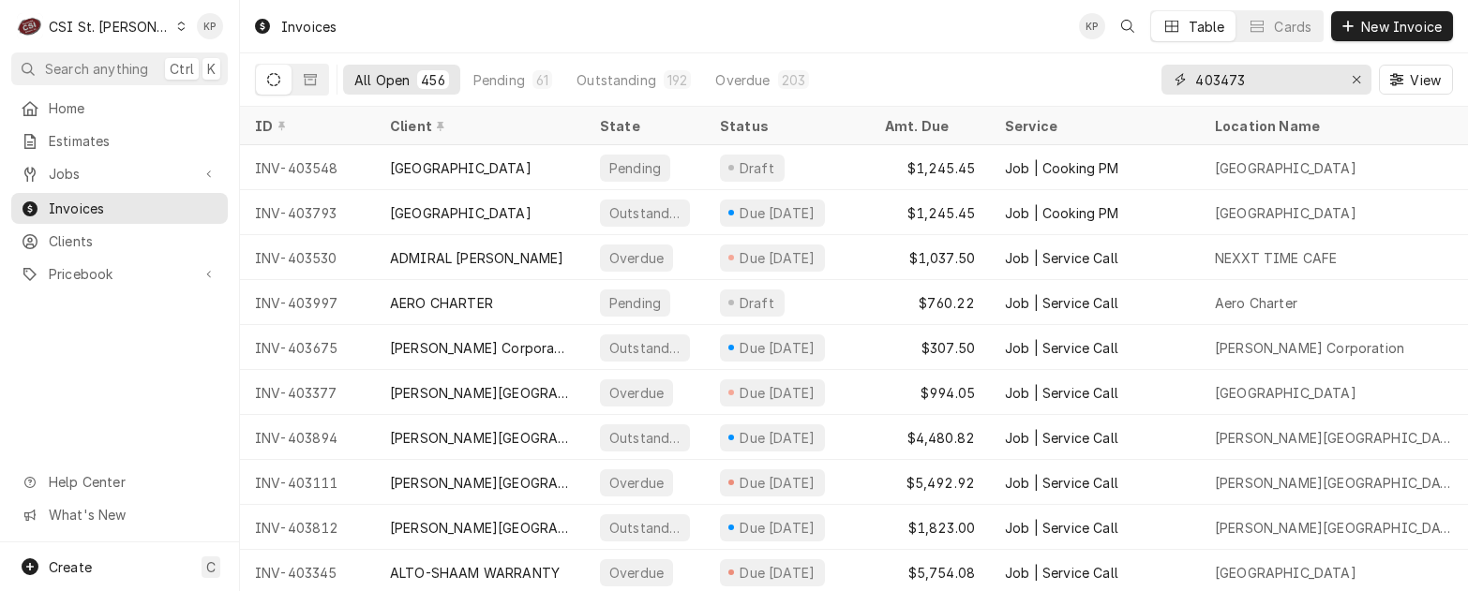
type input "403473"
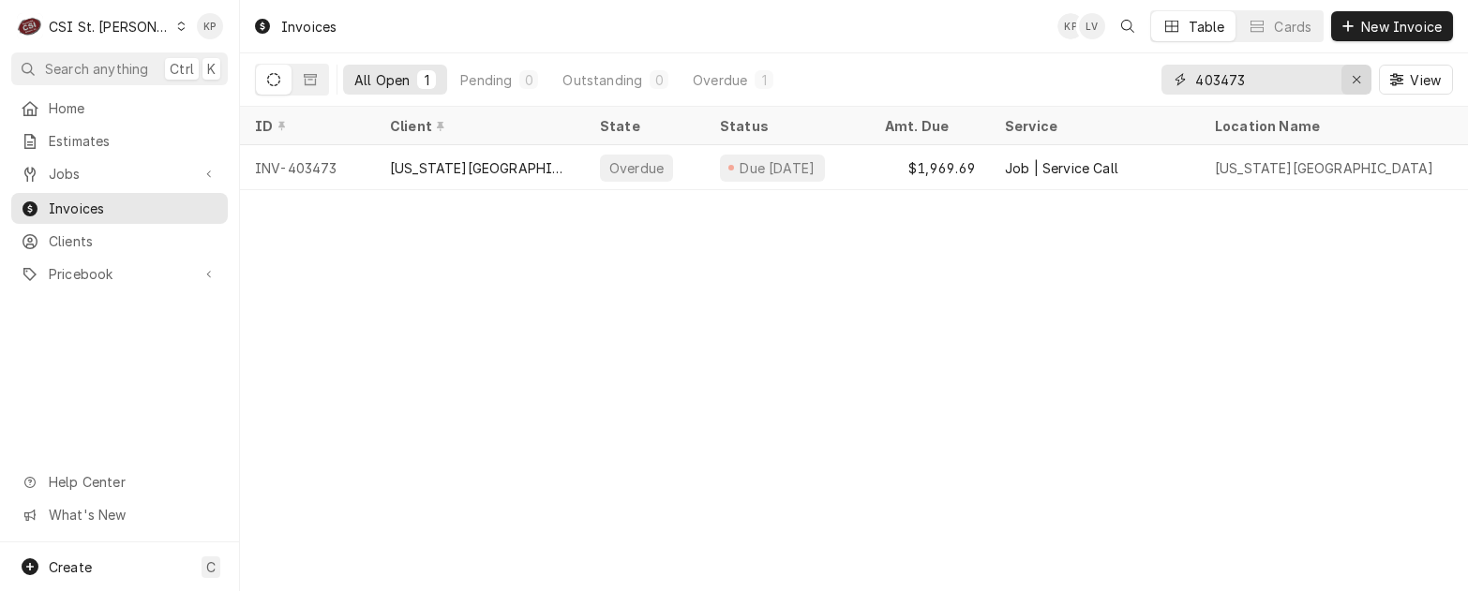
click at [1360, 79] on icon "Erase input" at bounding box center [1356, 79] width 10 height 13
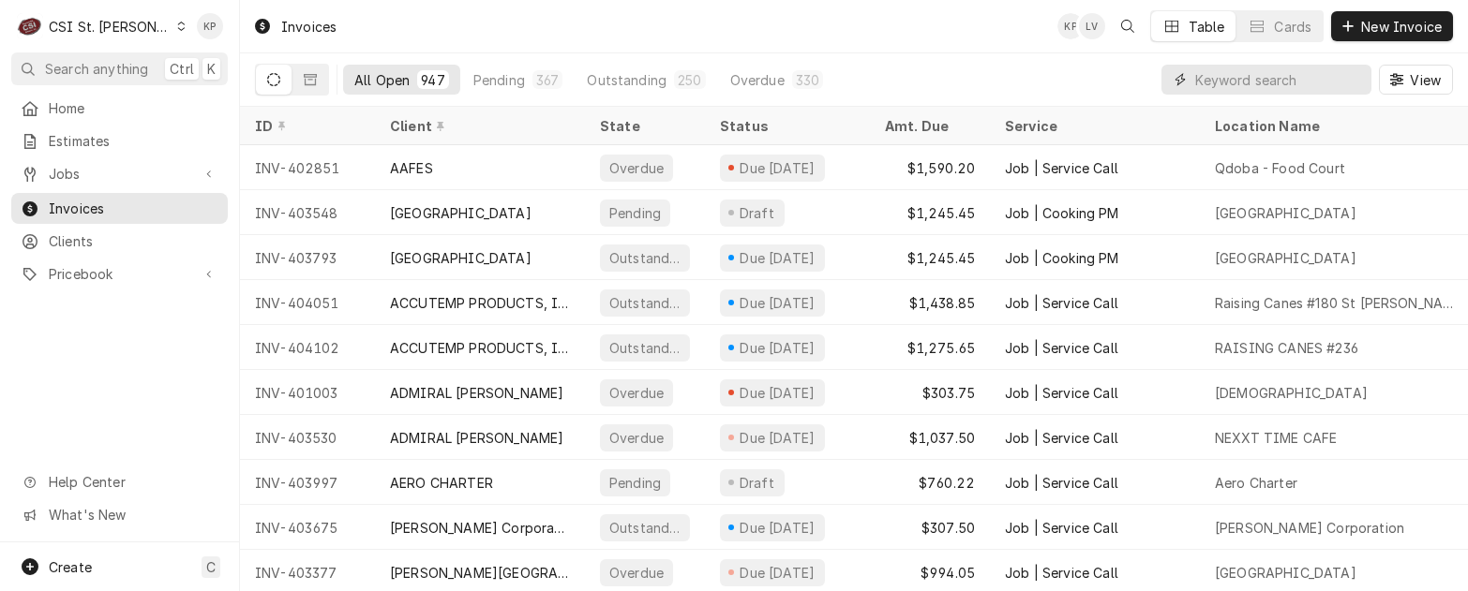
click at [1206, 83] on input "Dynamic Content Wrapper" at bounding box center [1278, 80] width 167 height 30
type input "403226"
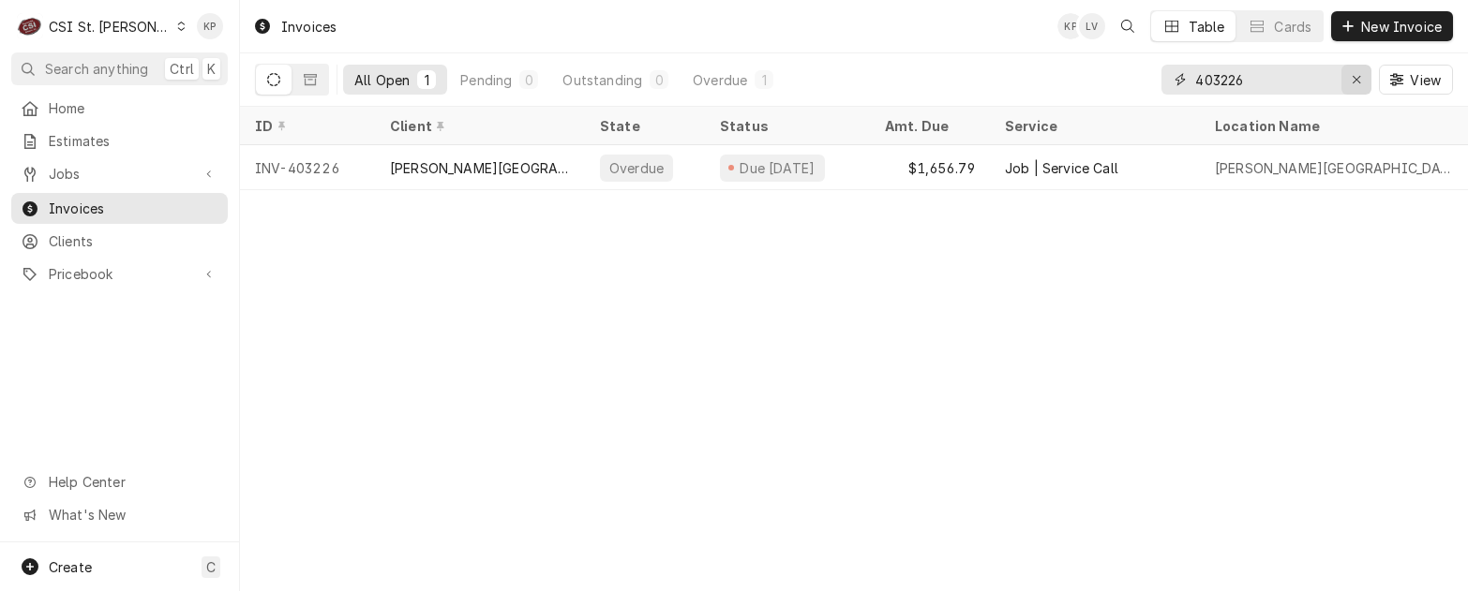
click at [1357, 71] on div "Erase input" at bounding box center [1356, 79] width 19 height 19
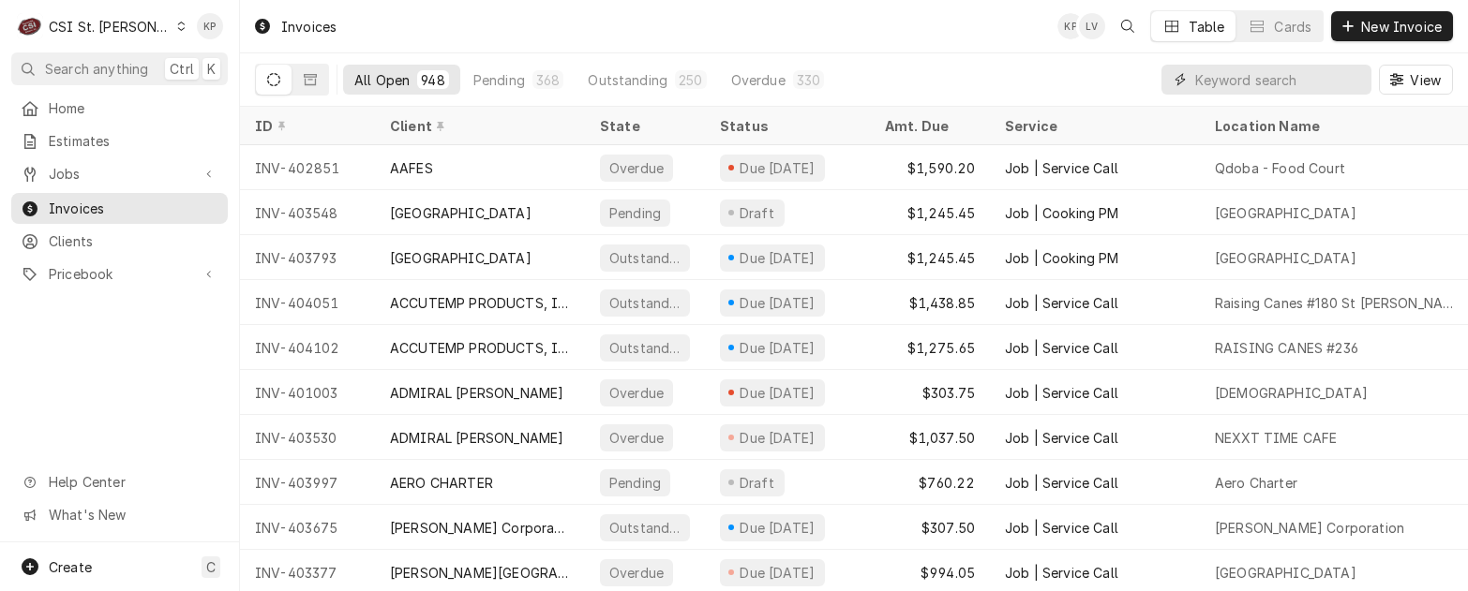
click at [1240, 78] on input "Dynamic Content Wrapper" at bounding box center [1278, 80] width 167 height 30
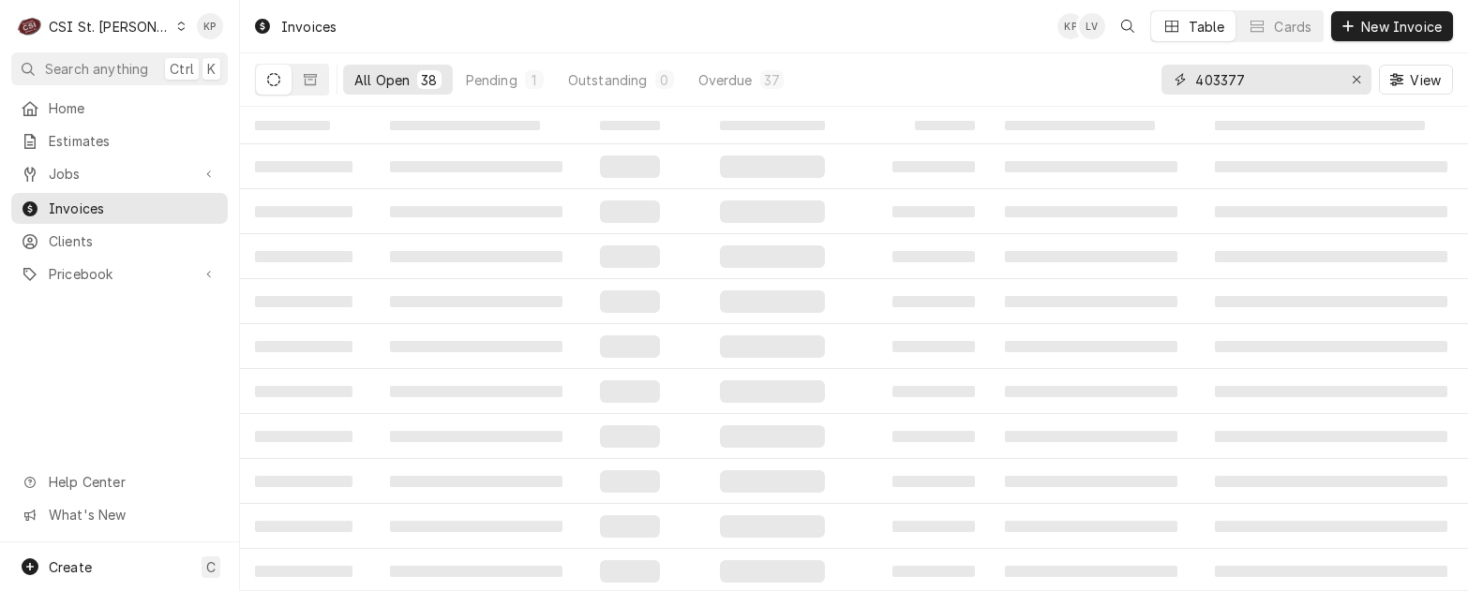
type input "403377"
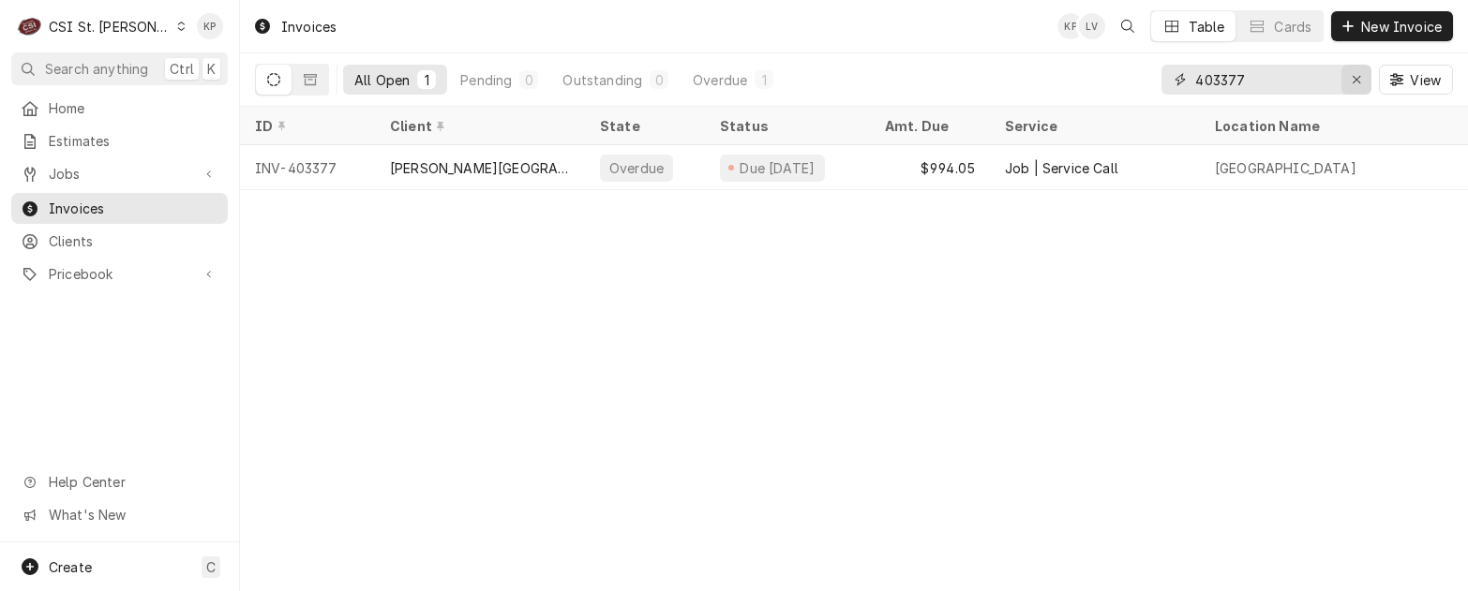
click at [1359, 78] on icon "Erase input" at bounding box center [1356, 79] width 10 height 13
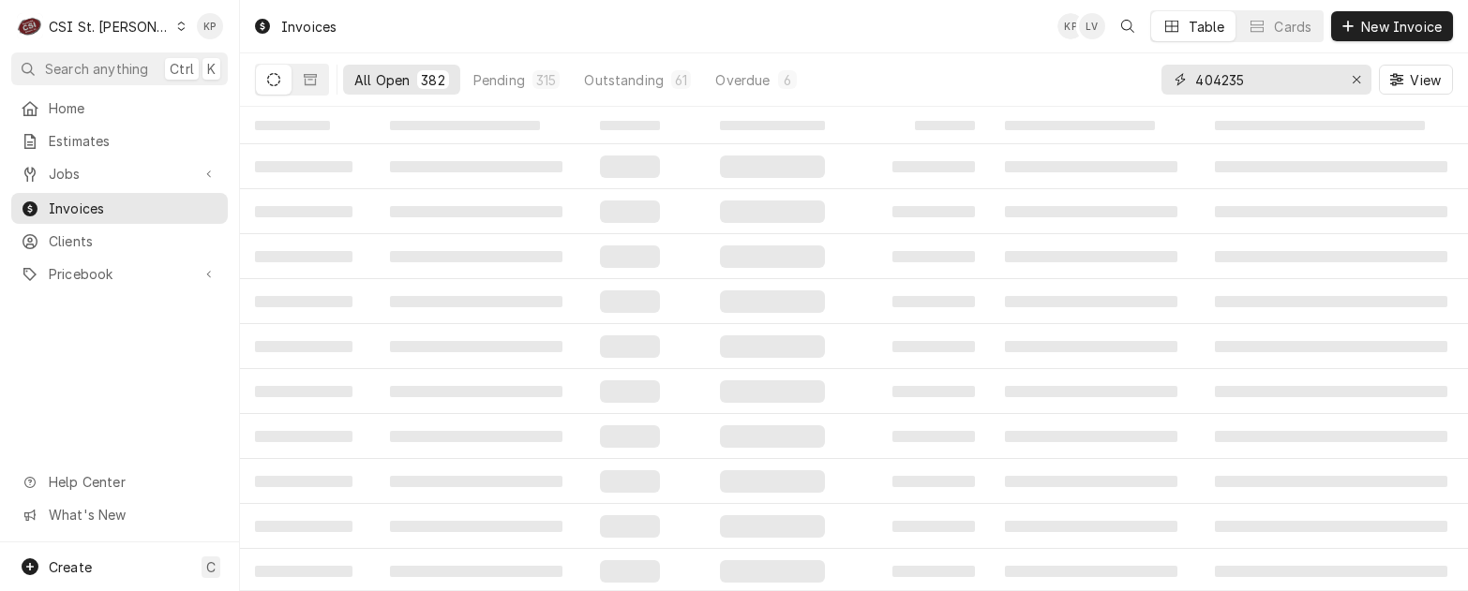
type input "404235"
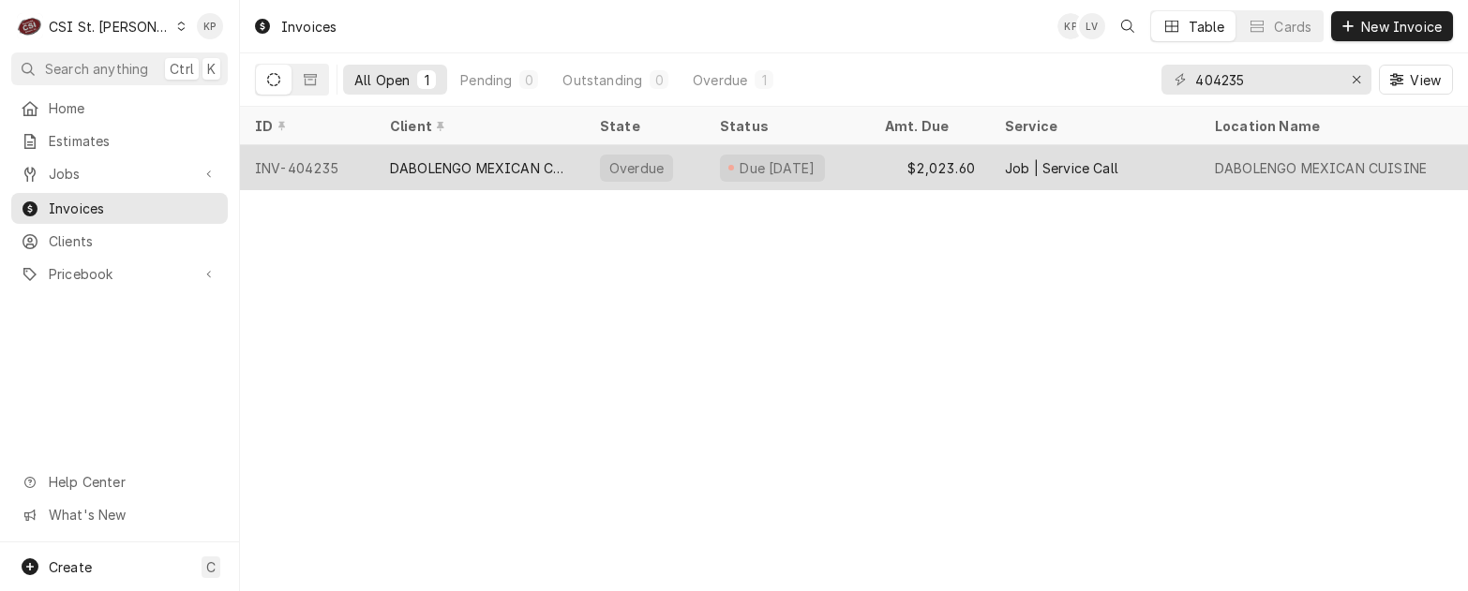
click at [291, 164] on div "INV-404235" at bounding box center [307, 167] width 135 height 45
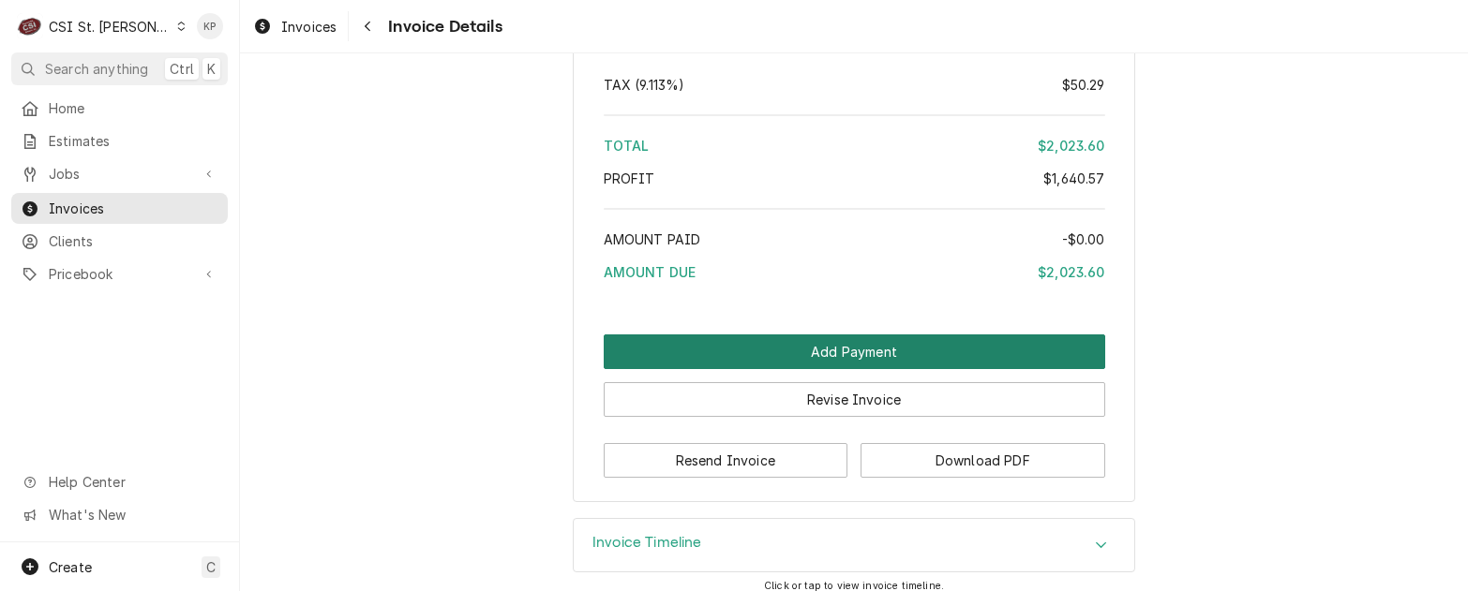
scroll to position [4457, 0]
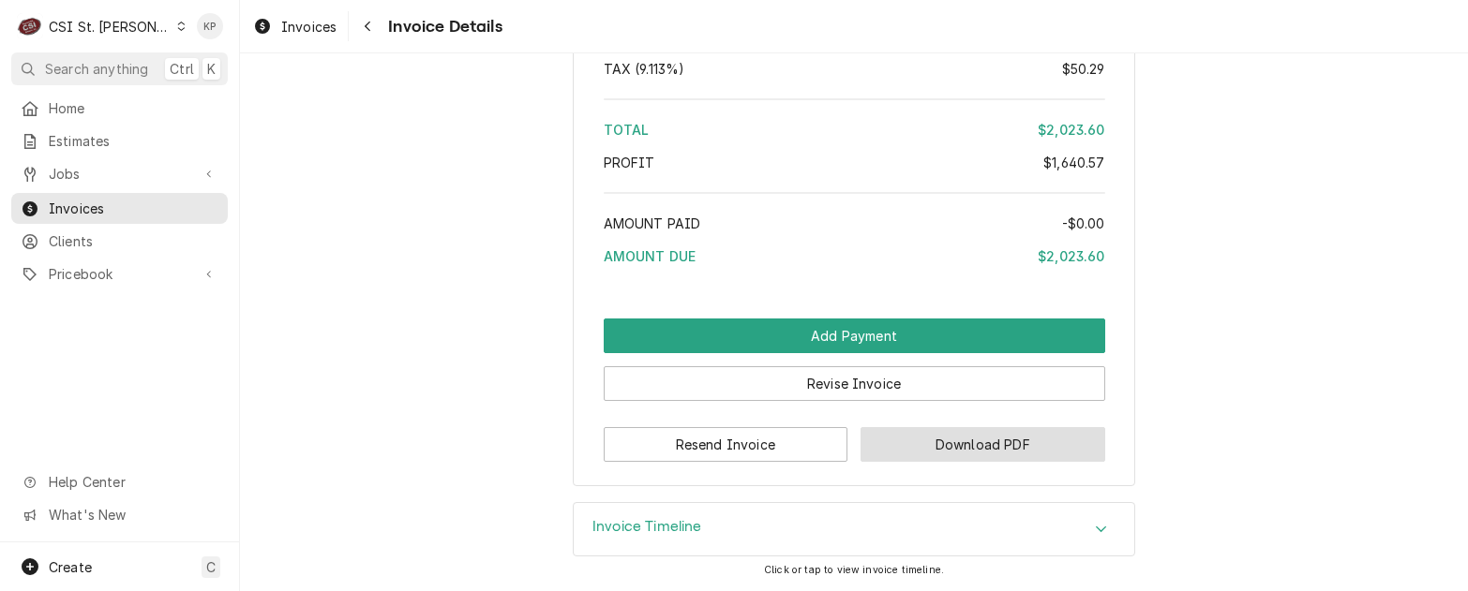
click at [978, 443] on button "Download PDF" at bounding box center [982, 444] width 245 height 35
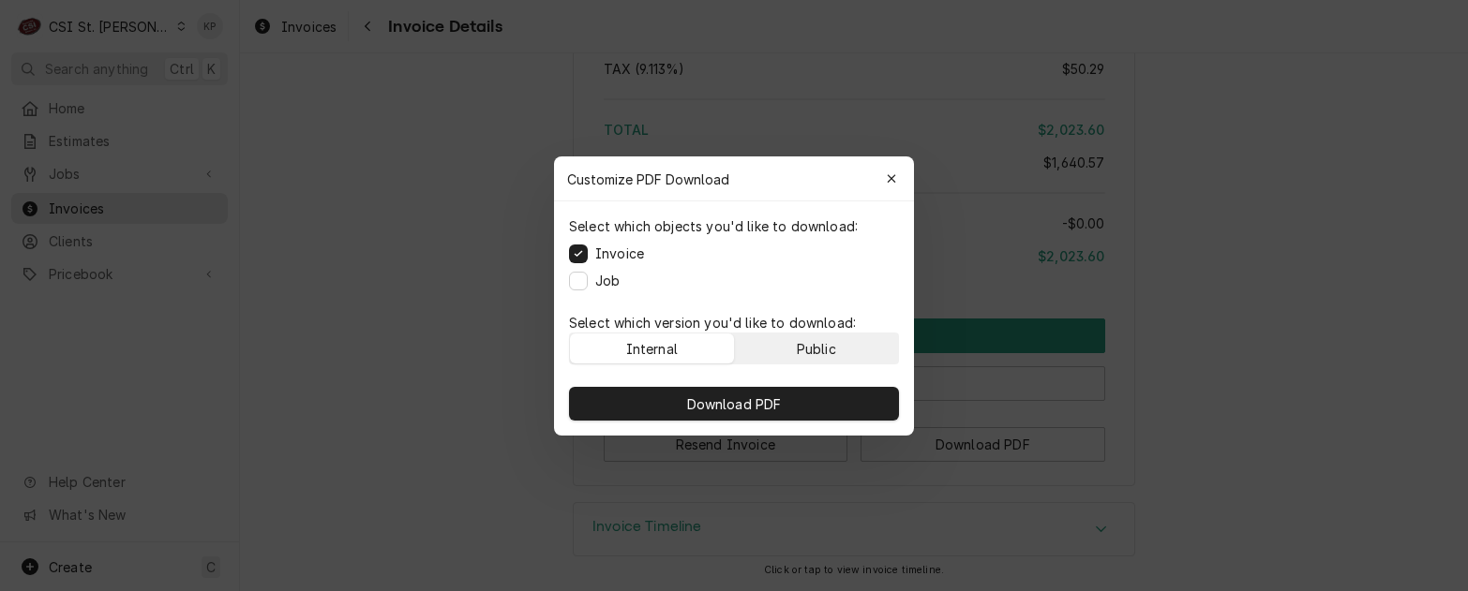
click at [819, 347] on div "Public" at bounding box center [816, 348] width 39 height 20
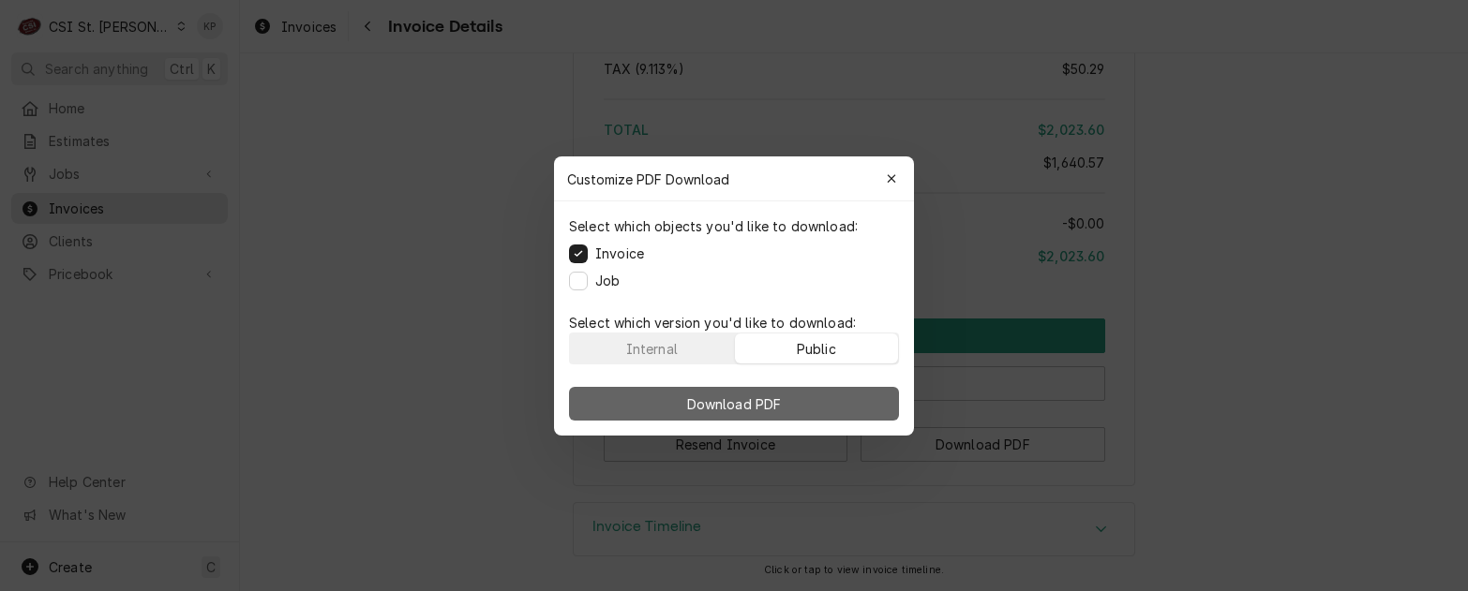
click at [811, 402] on button "Download PDF" at bounding box center [734, 404] width 330 height 34
